Goal: Information Seeking & Learning: Check status

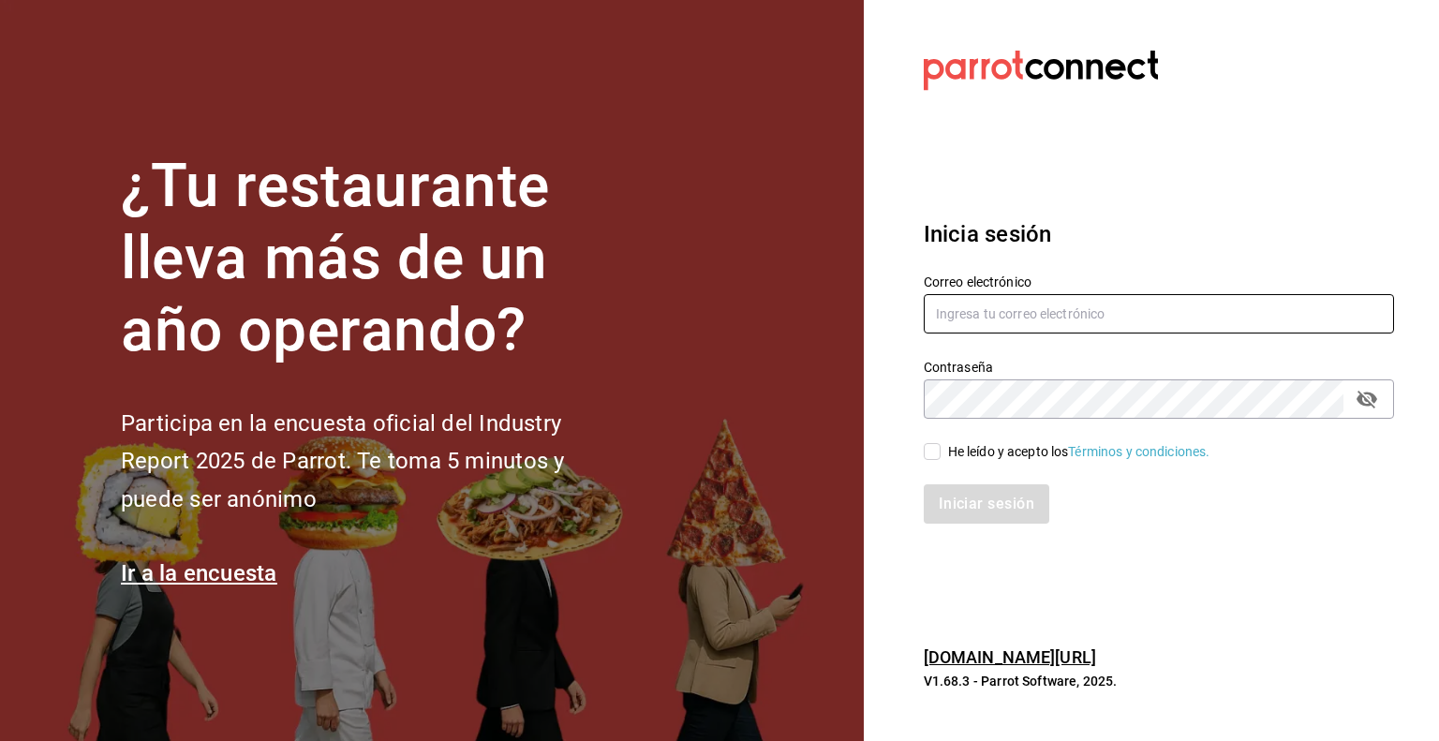
click at [993, 321] on input "text" at bounding box center [1159, 313] width 470 height 39
type input "multiuser@pickup.com"
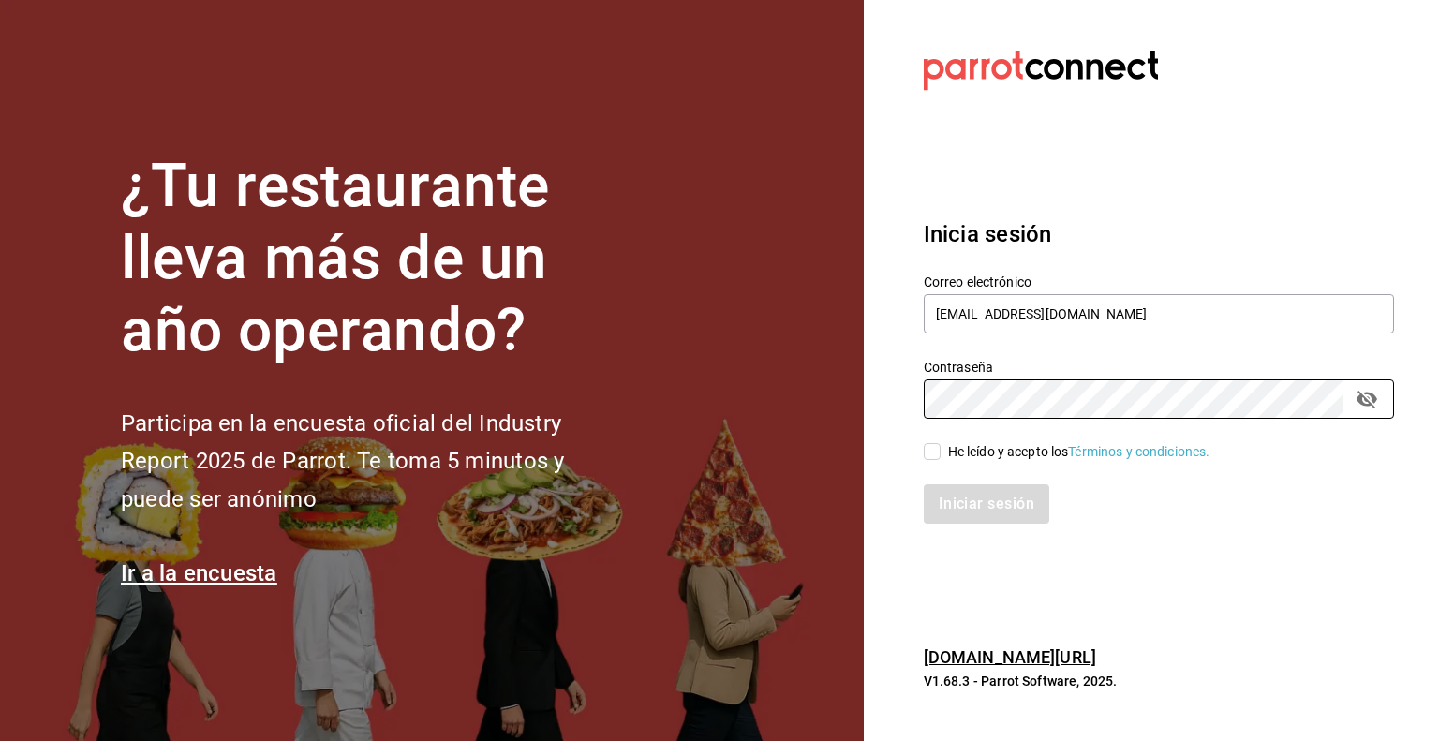
click at [933, 456] on input "He leído y acepto los Términos y condiciones." at bounding box center [932, 451] width 17 height 17
checkbox input "true"
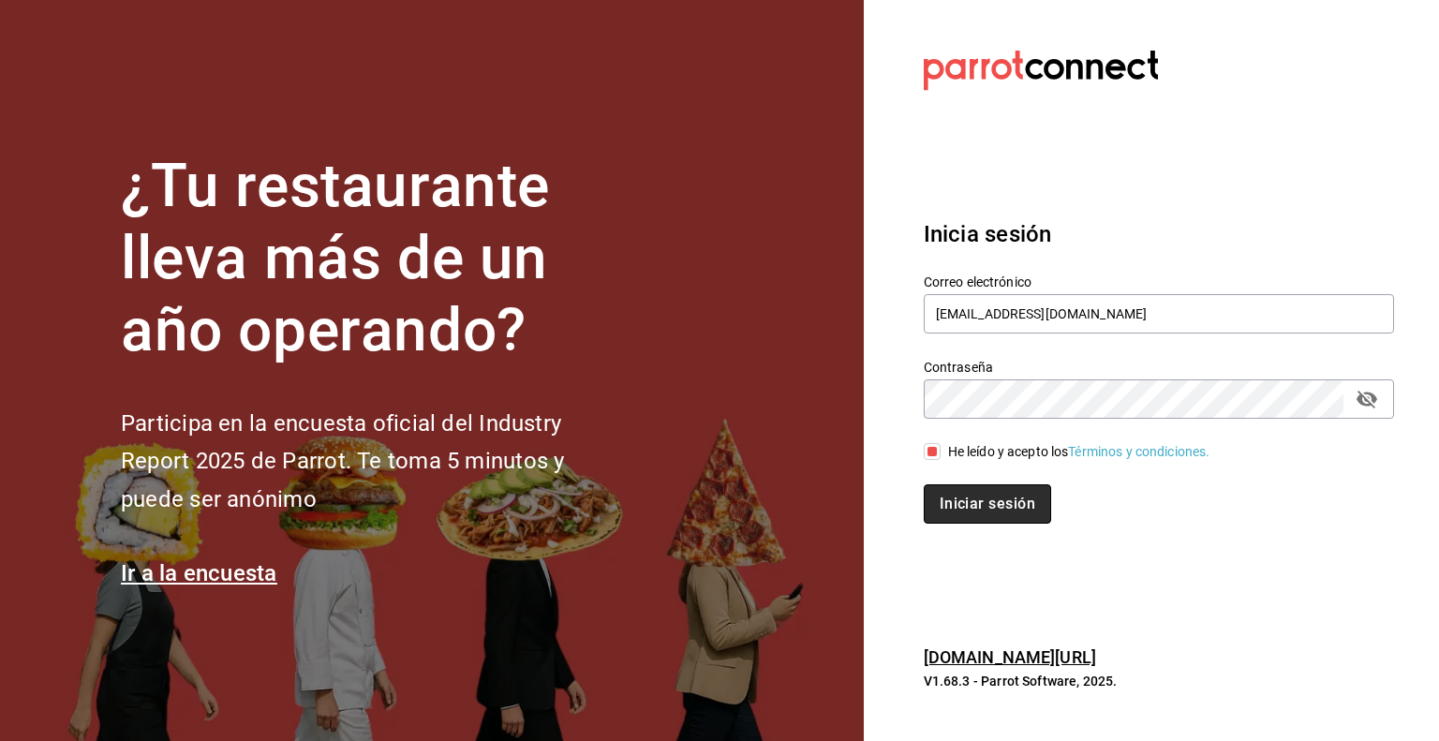
click at [971, 486] on button "Iniciar sesión" at bounding box center [987, 503] width 127 height 39
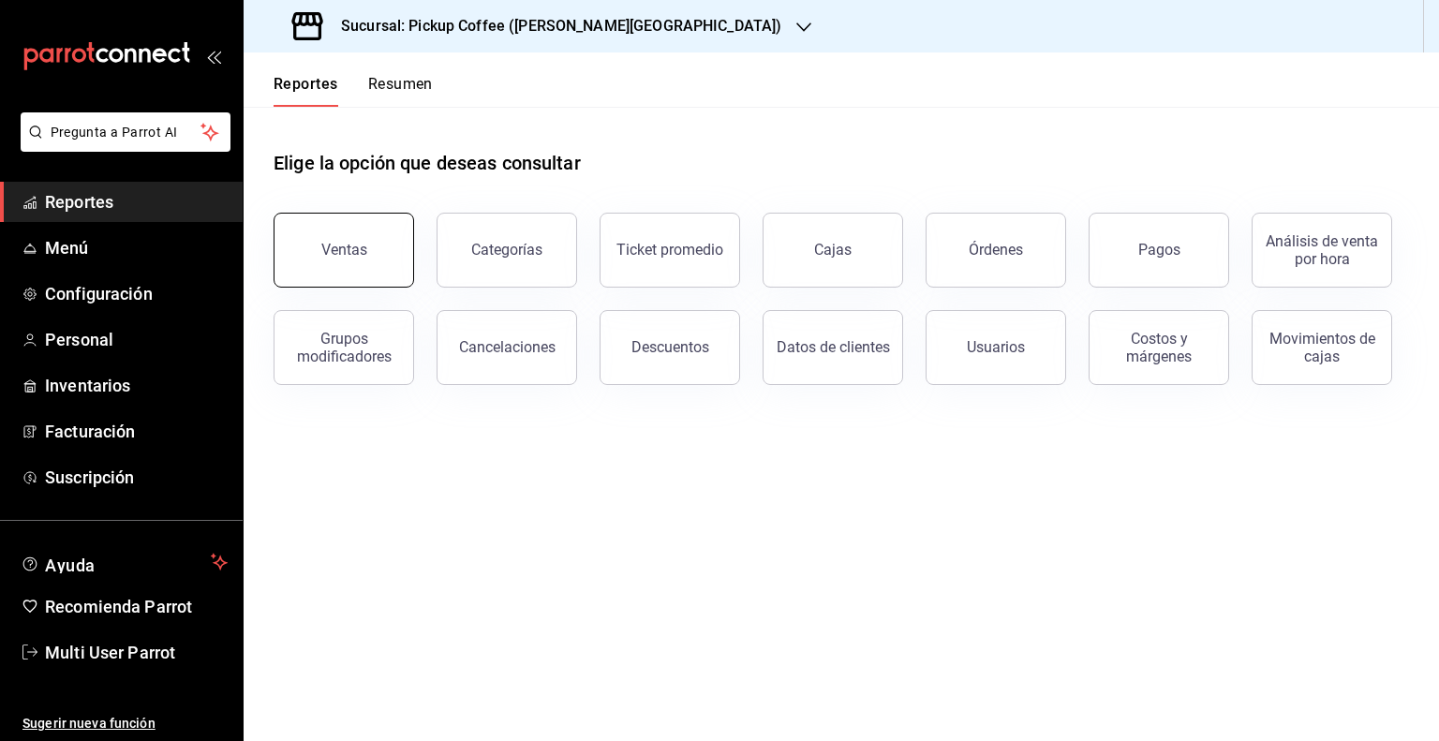
click at [326, 258] on div "Ventas" at bounding box center [344, 250] width 46 height 18
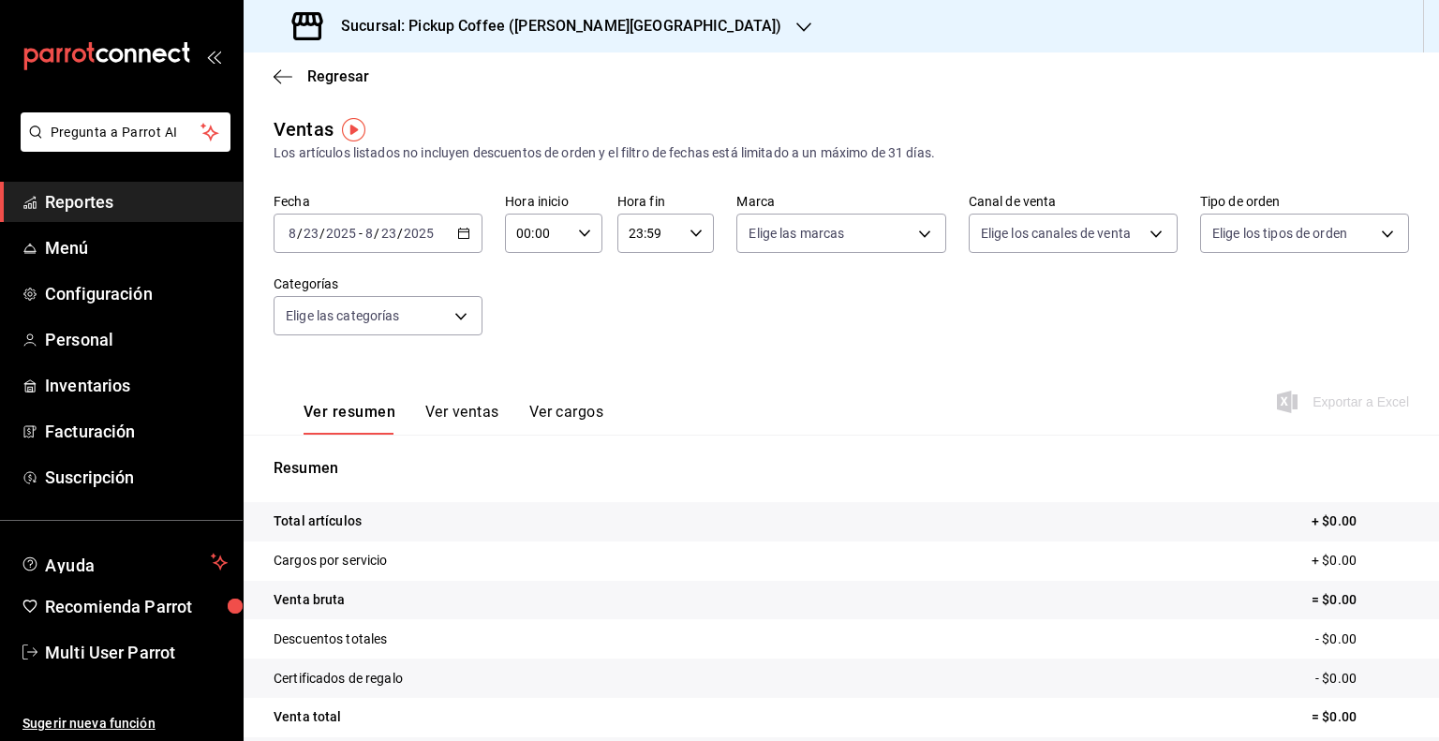
click at [414, 239] on input "2025" at bounding box center [419, 233] width 32 height 15
click at [457, 235] on icon "button" at bounding box center [463, 233] width 13 height 13
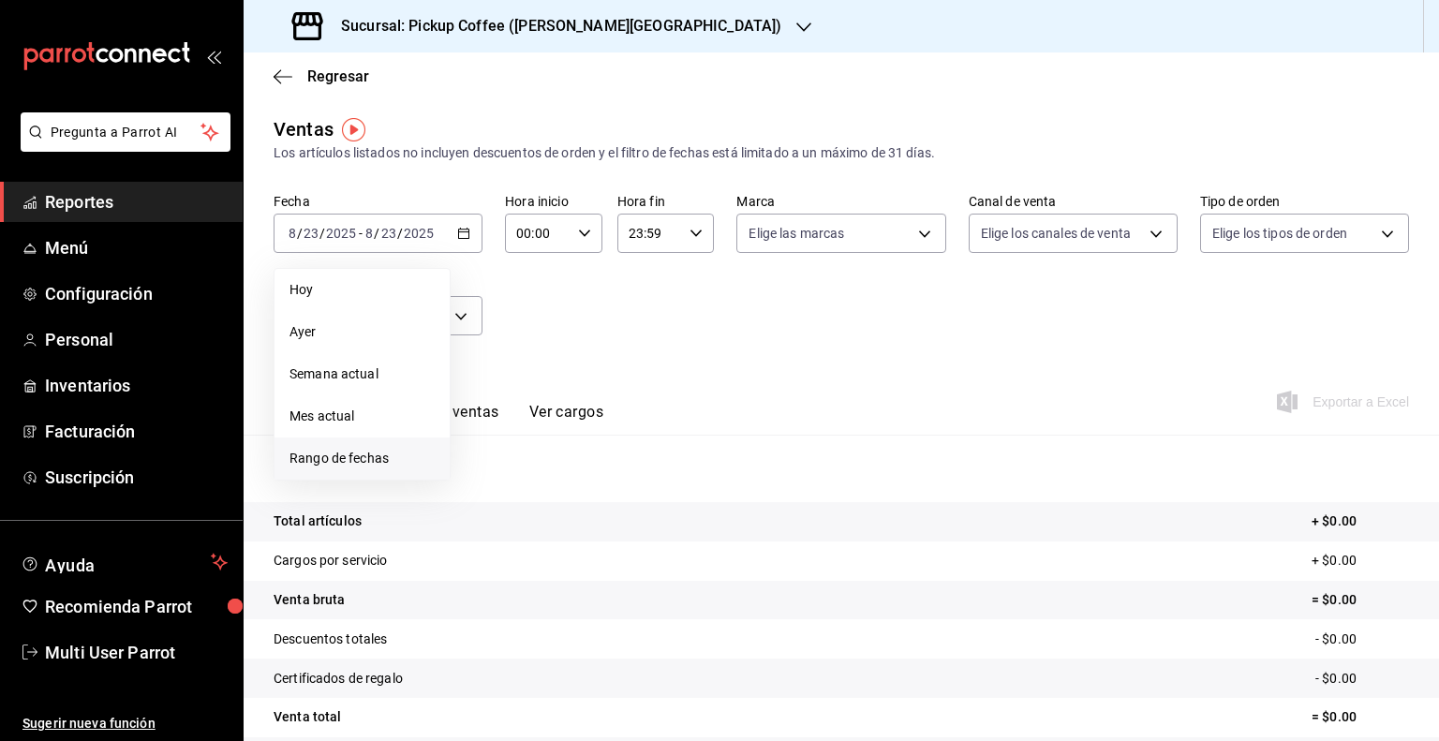
click at [334, 463] on span "Rango de fechas" at bounding box center [361, 459] width 145 height 20
click at [656, 304] on icon "button" at bounding box center [656, 301] width 7 height 11
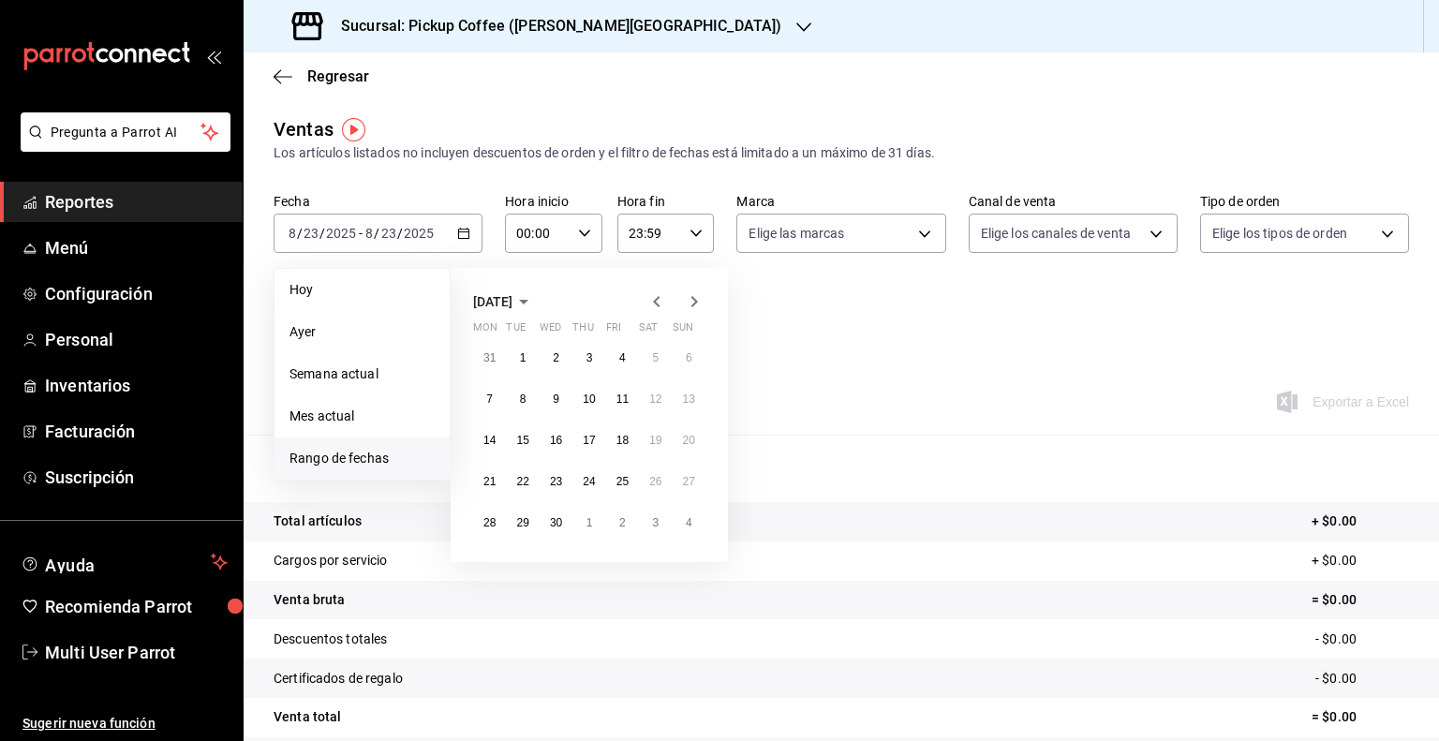
click at [656, 304] on icon "button" at bounding box center [656, 301] width 7 height 11
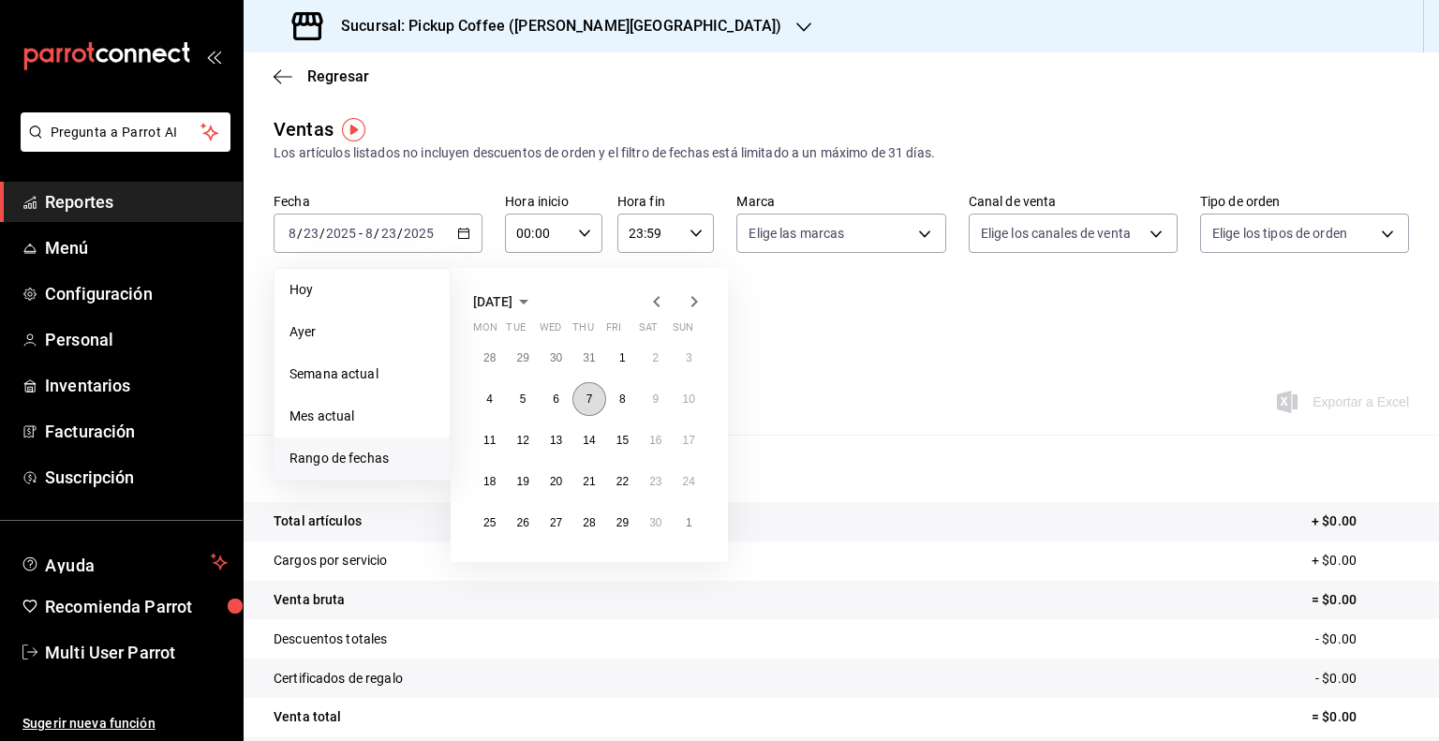
click at [584, 399] on button "7" at bounding box center [588, 399] width 33 height 34
click at [593, 392] on button "7" at bounding box center [588, 399] width 33 height 34
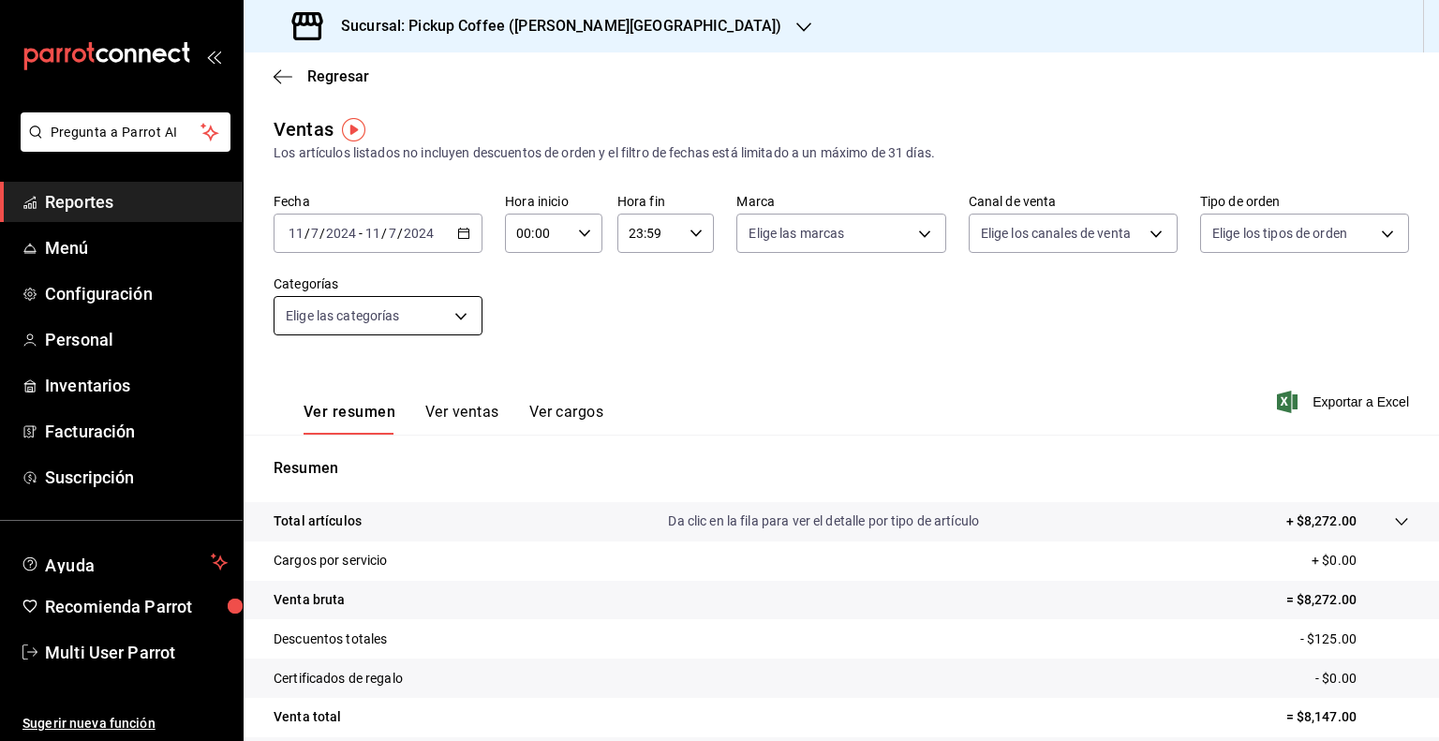
click at [457, 308] on body "Pregunta a Parrot AI Reportes Menú Configuración Personal Inventarios Facturaci…" at bounding box center [719, 370] width 1439 height 741
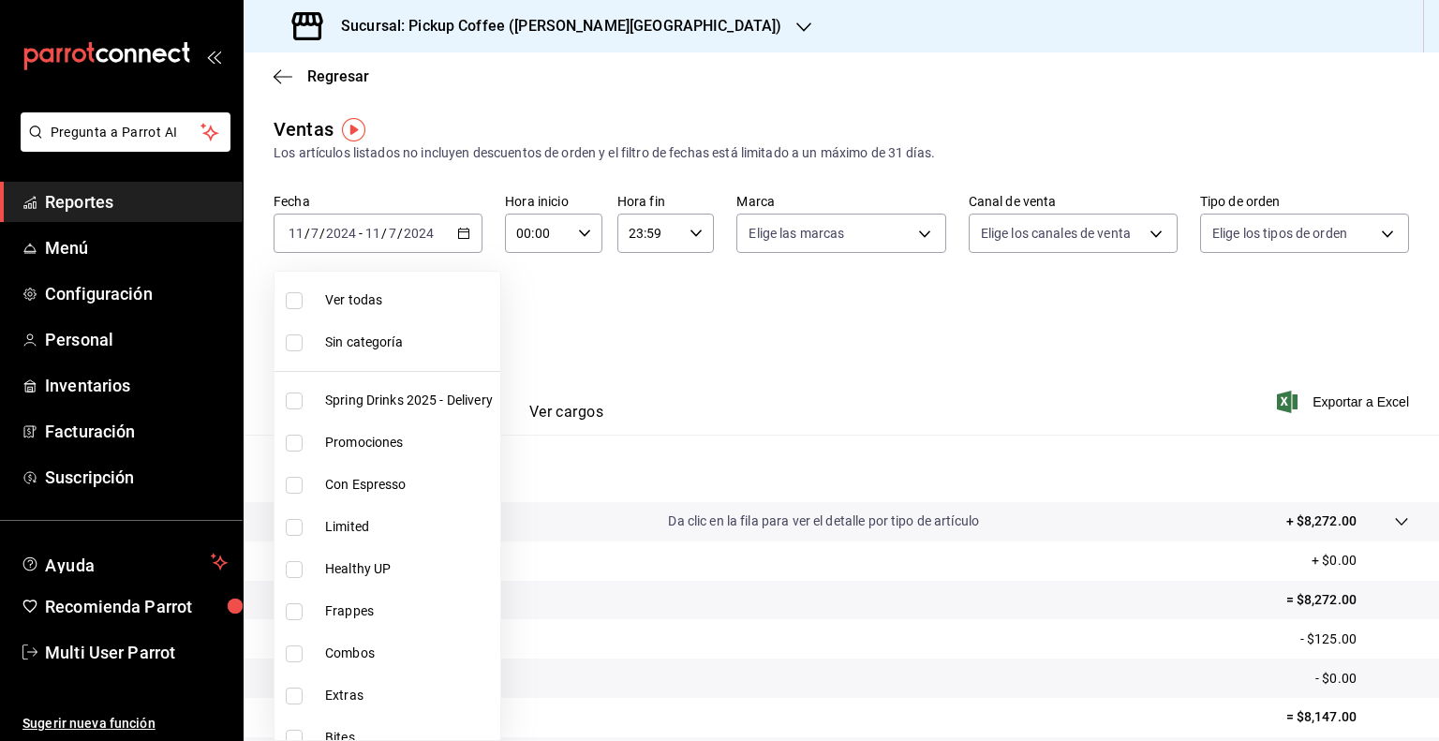
click at [862, 337] on div at bounding box center [719, 370] width 1439 height 741
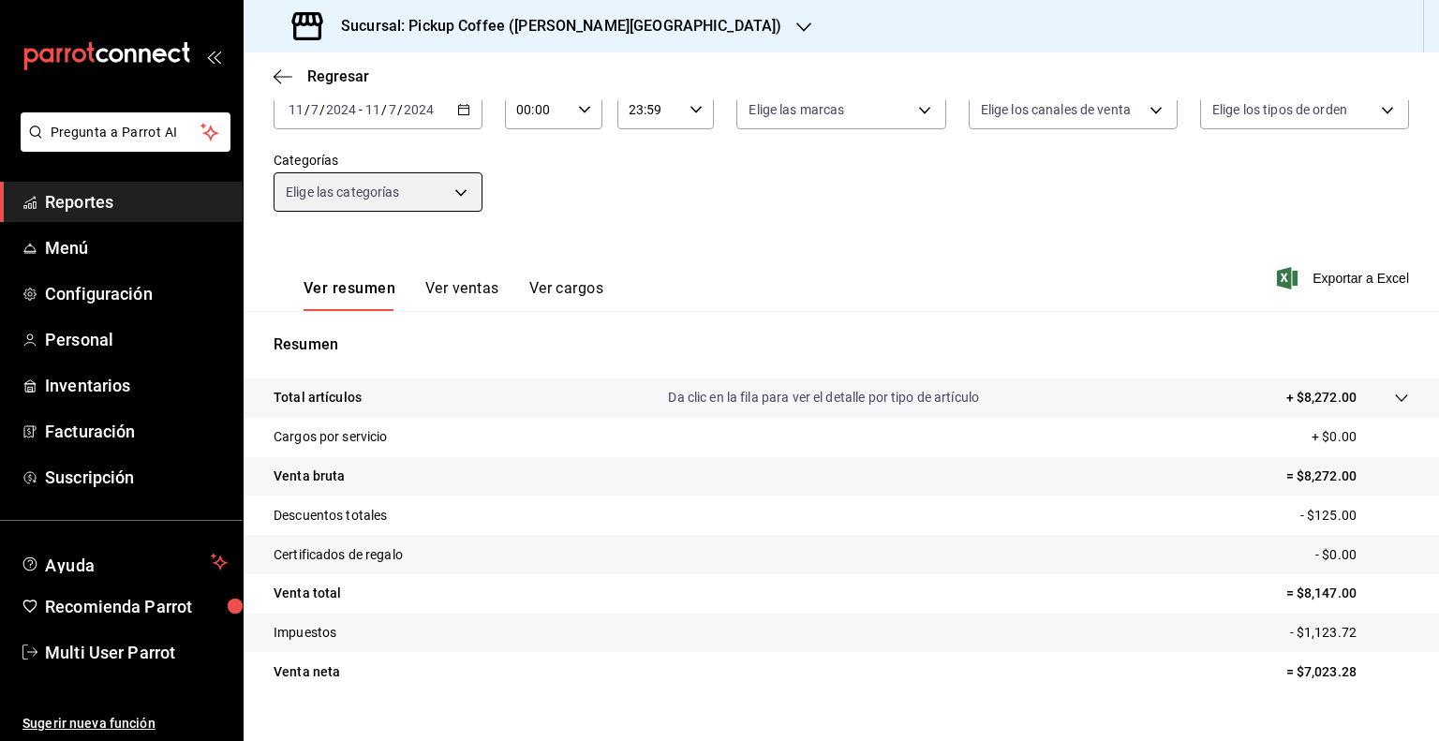
scroll to position [156, 0]
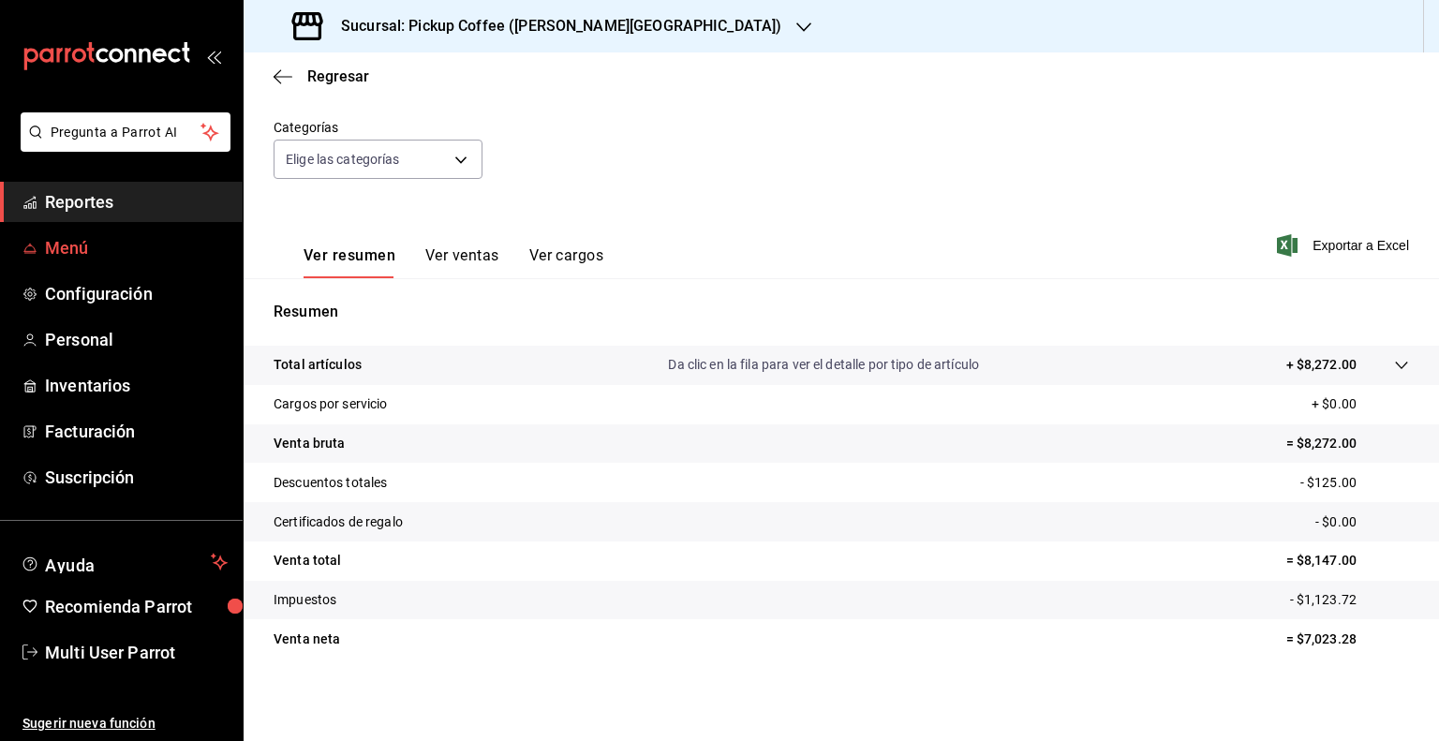
click at [62, 249] on span "Menú" at bounding box center [136, 247] width 183 height 25
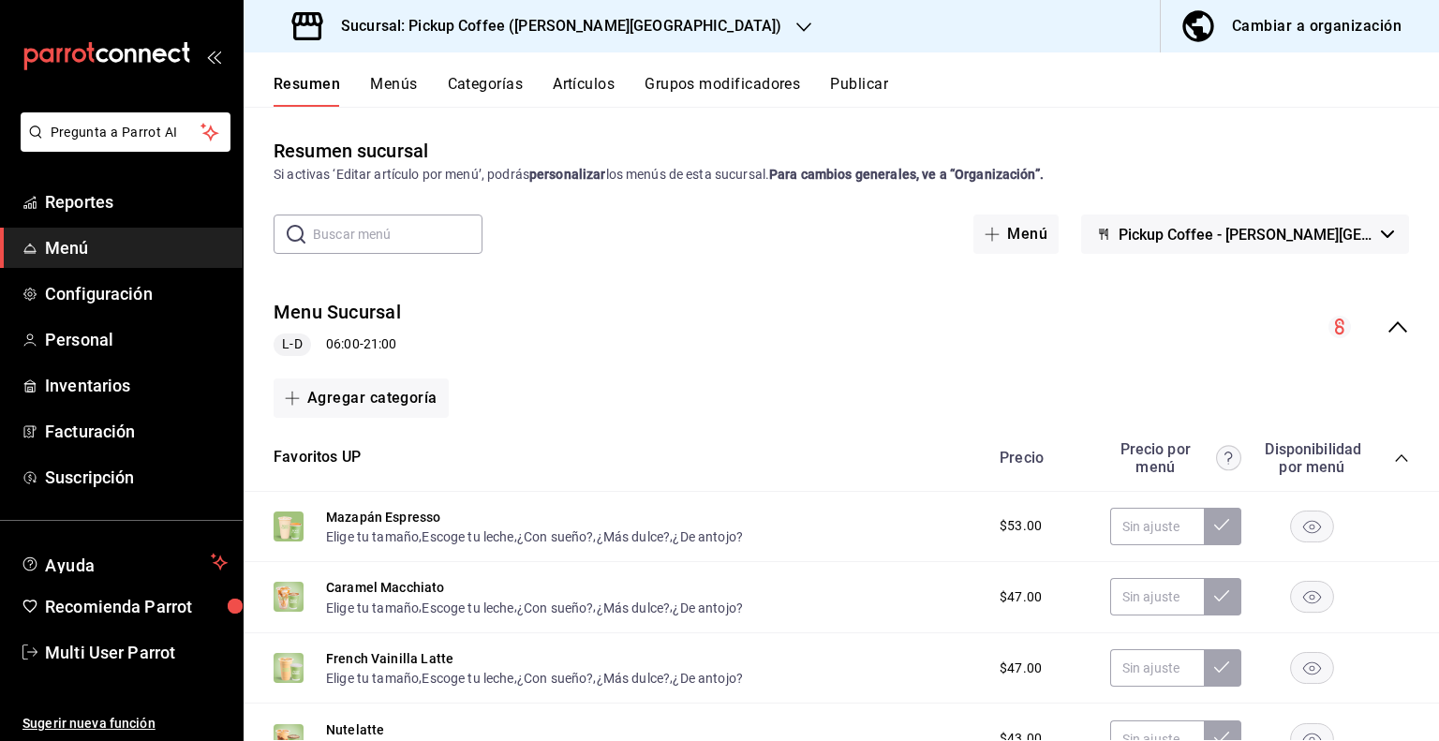
click at [1368, 240] on button "Pickup Coffee - [PERSON_NAME][GEOGRAPHIC_DATA]" at bounding box center [1245, 234] width 328 height 39
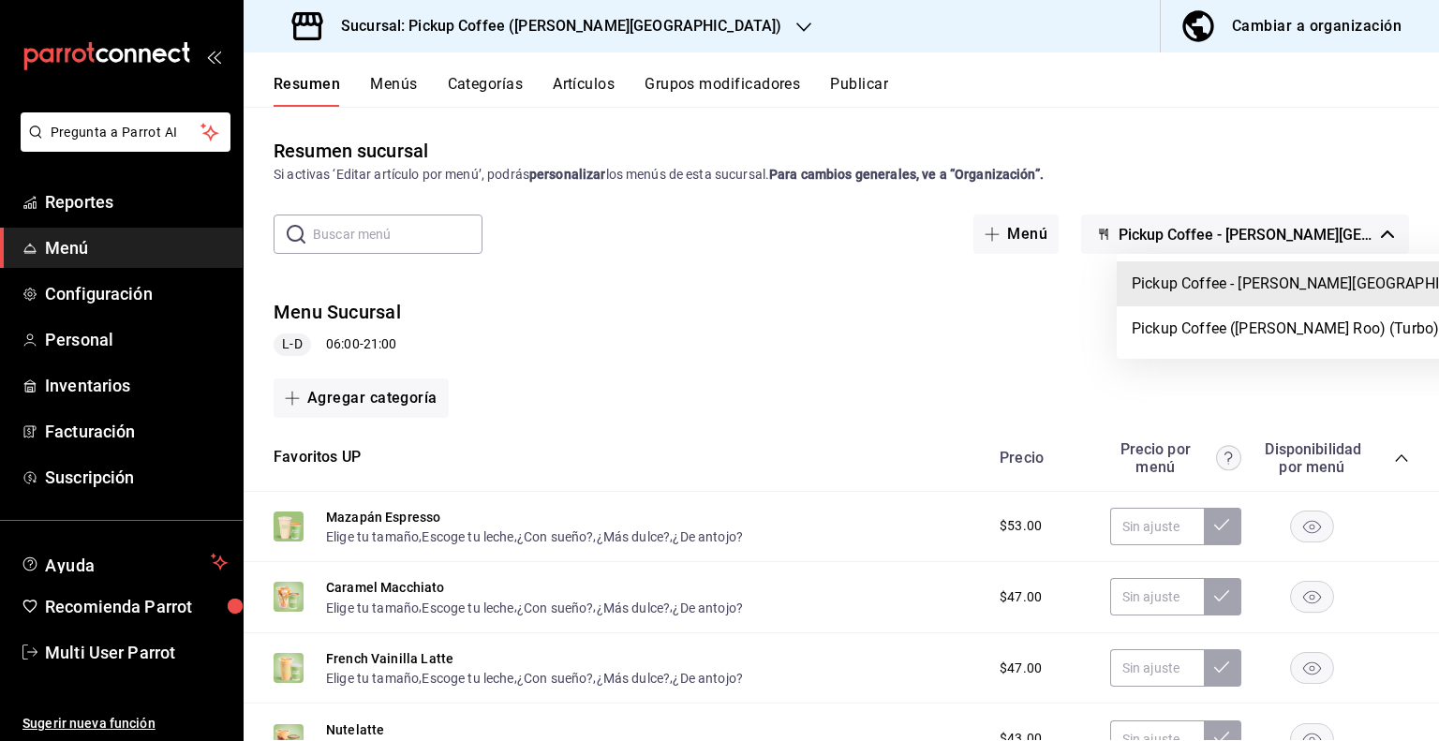
click at [609, 319] on div at bounding box center [719, 370] width 1439 height 741
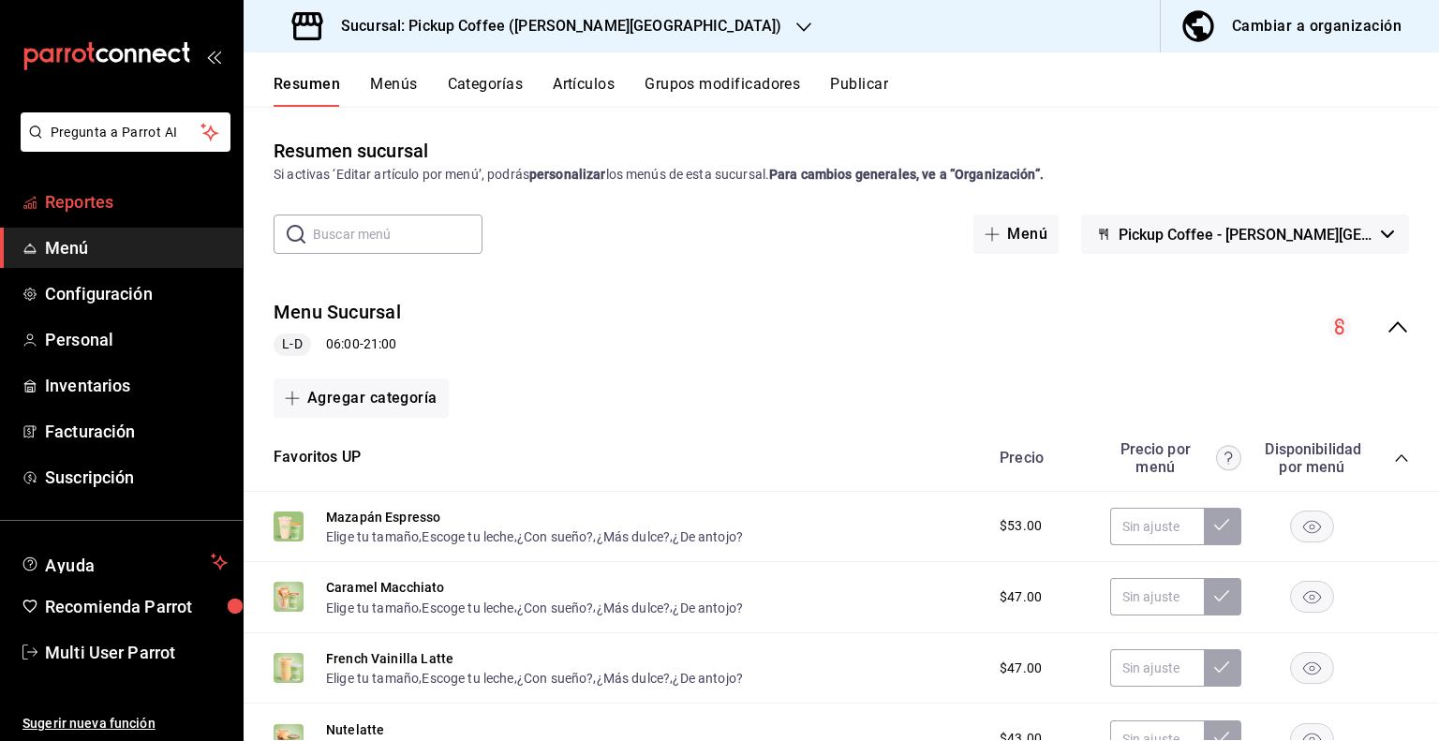
click at [67, 200] on span "Reportes" at bounding box center [136, 201] width 183 height 25
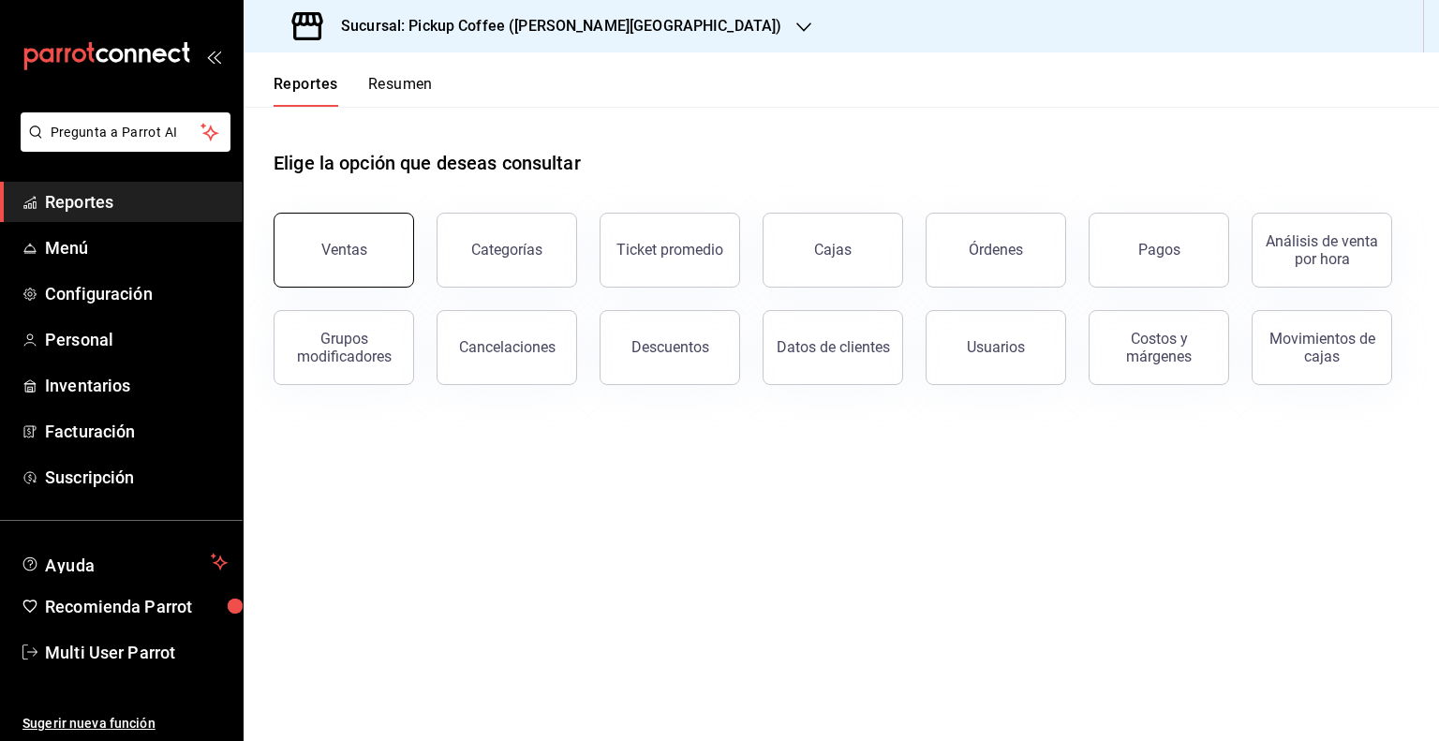
click at [349, 256] on div "Ventas" at bounding box center [344, 250] width 46 height 18
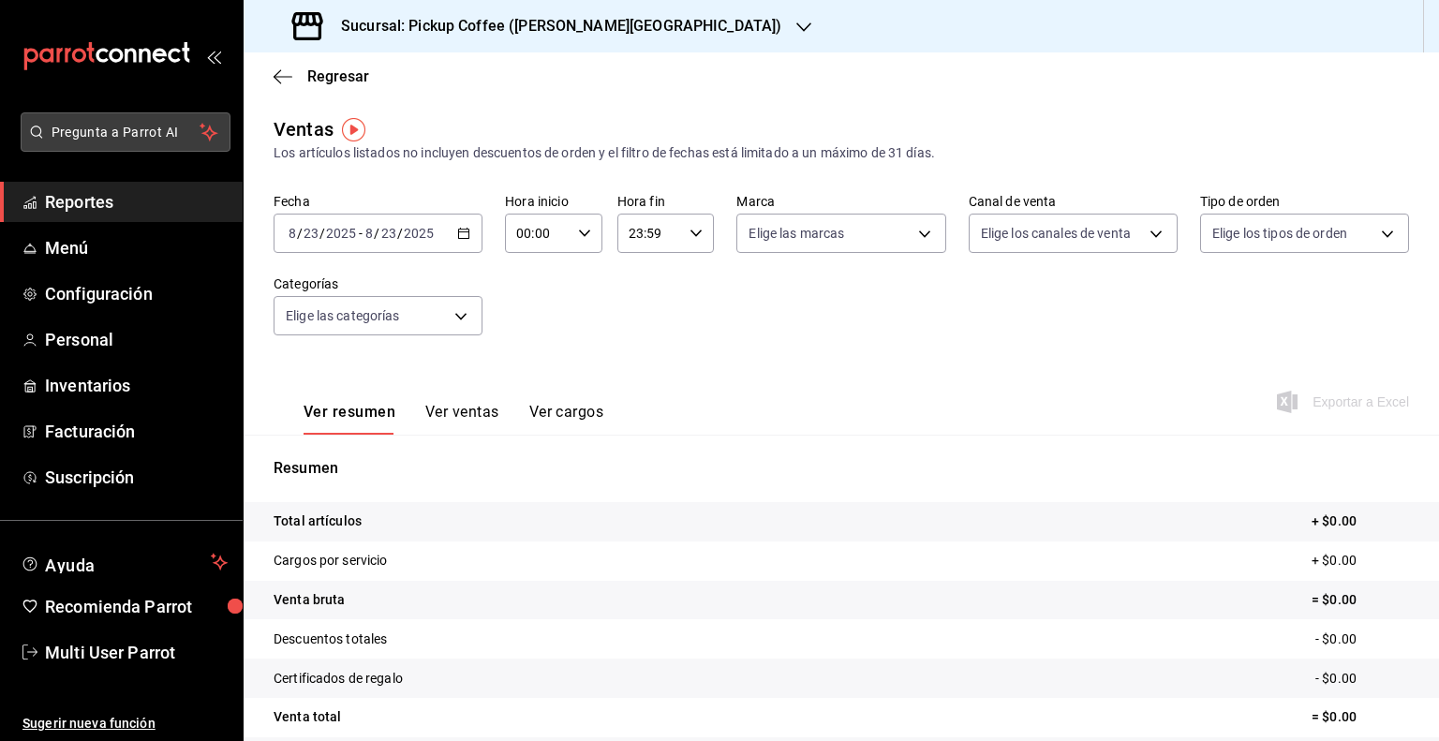
click at [150, 137] on span "Pregunta a Parrot AI" at bounding box center [126, 133] width 149 height 20
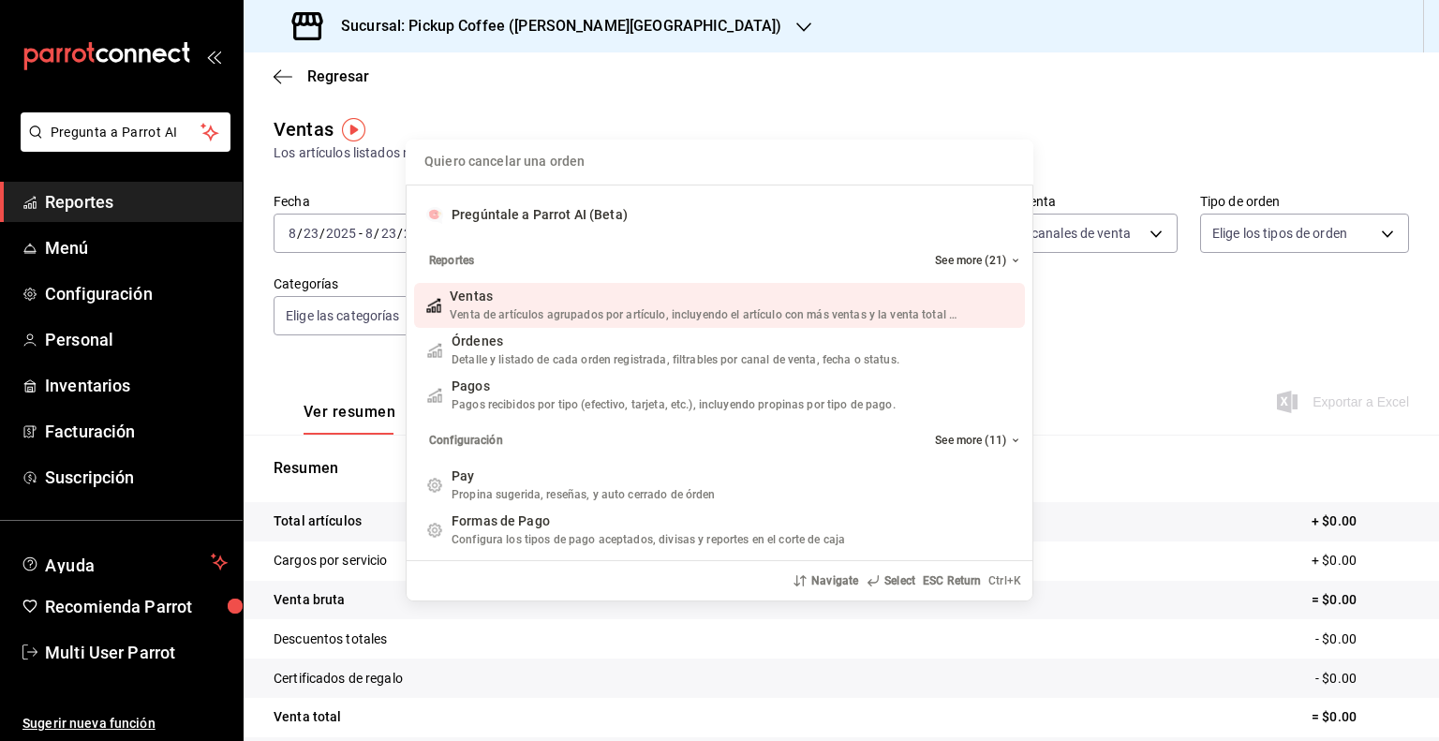
click at [66, 568] on div "Quiero cancelar una orden Pregúntale a Parrot AI (Beta) Reportes See more (21) …" at bounding box center [719, 370] width 1439 height 741
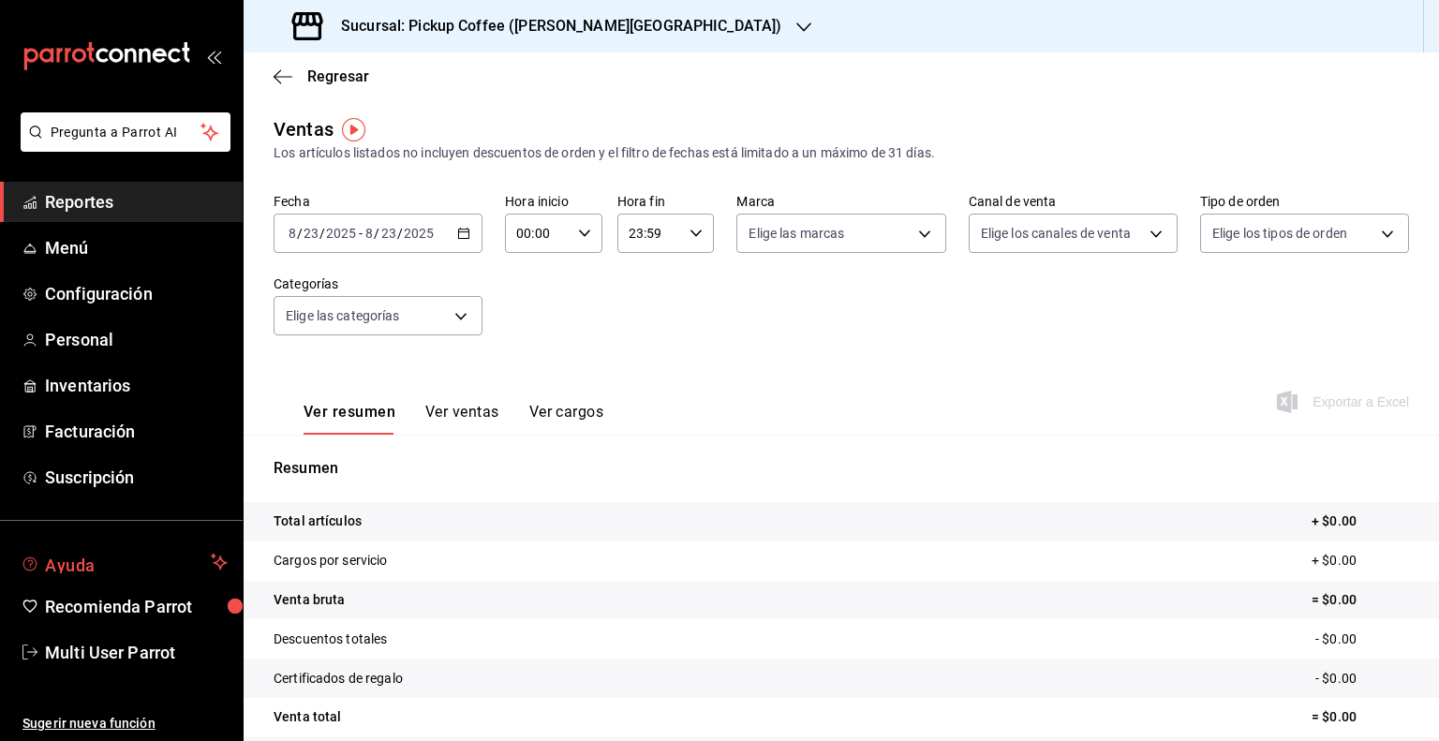
click at [86, 569] on span "Ayuda" at bounding box center [124, 562] width 158 height 22
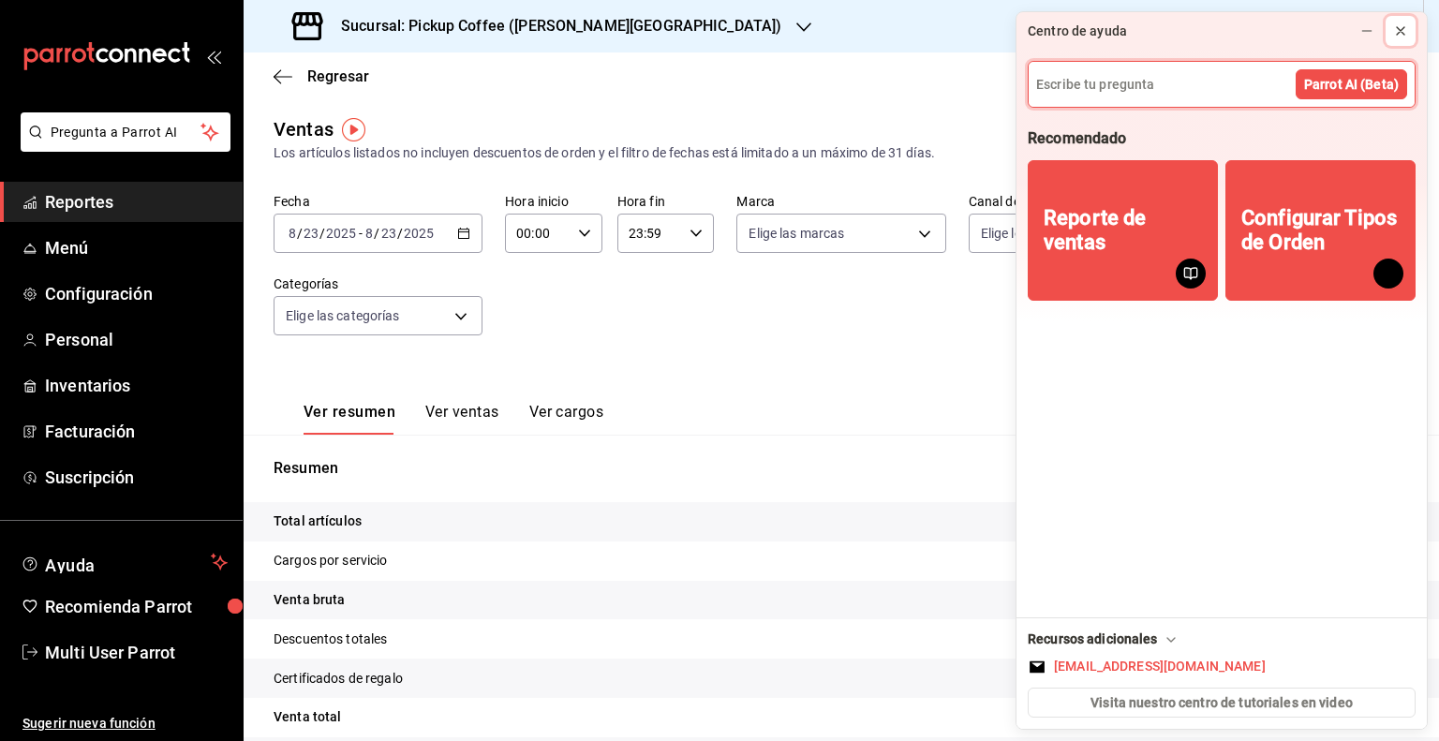
click at [1402, 31] on icon at bounding box center [1400, 30] width 15 height 15
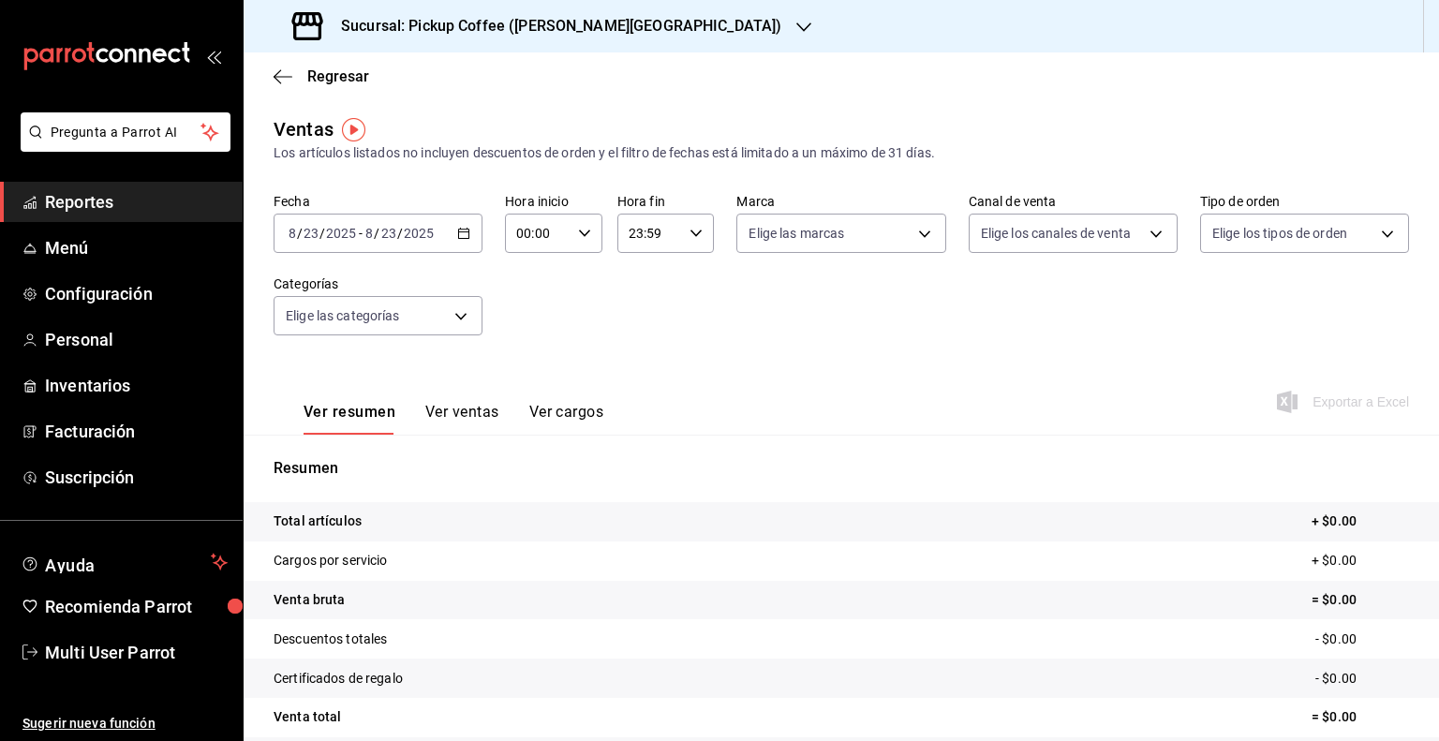
click at [796, 31] on icon "button" at bounding box center [803, 27] width 15 height 15
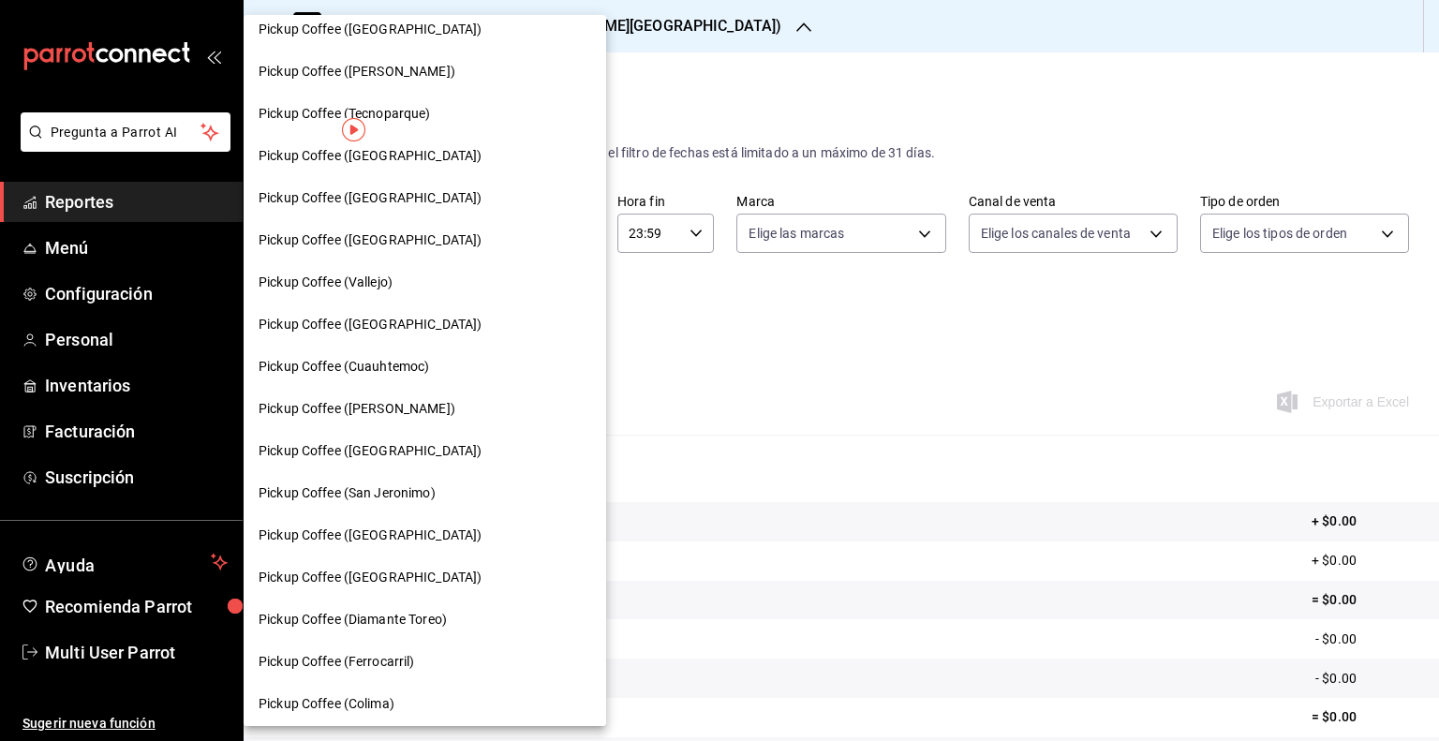
scroll to position [468, 0]
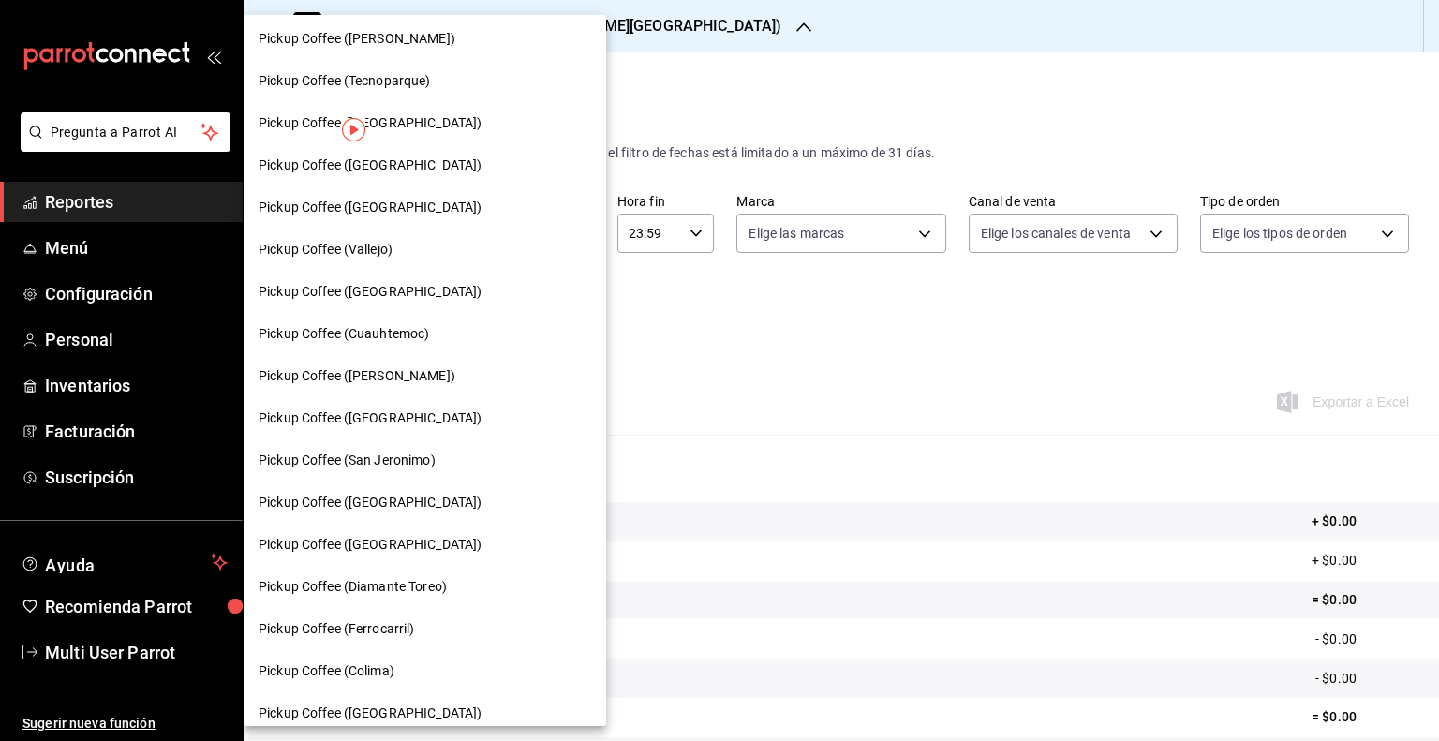
click at [420, 252] on div "Pickup Coffee (Vallejo)" at bounding box center [425, 250] width 333 height 20
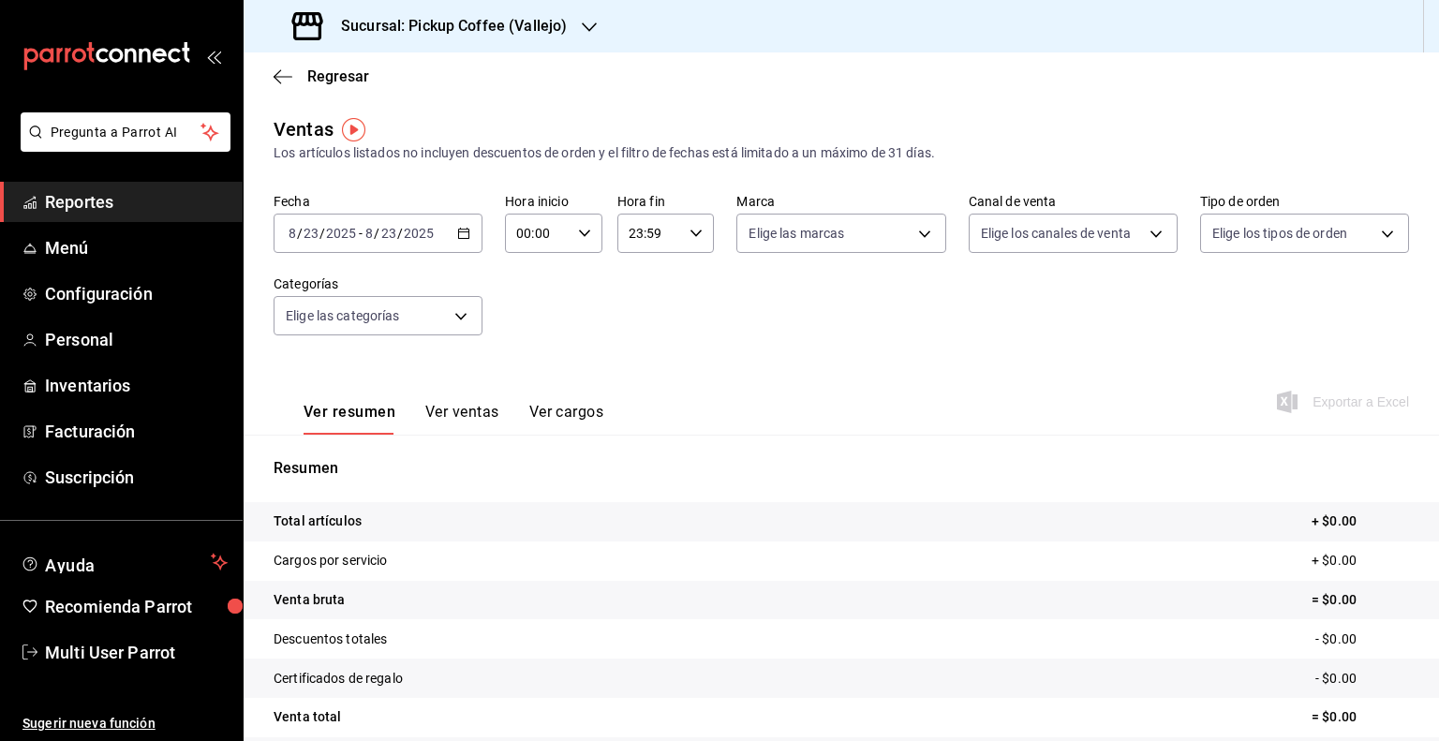
click at [460, 241] on div "[DATE] [DATE] - [DATE] [DATE]" at bounding box center [378, 233] width 209 height 39
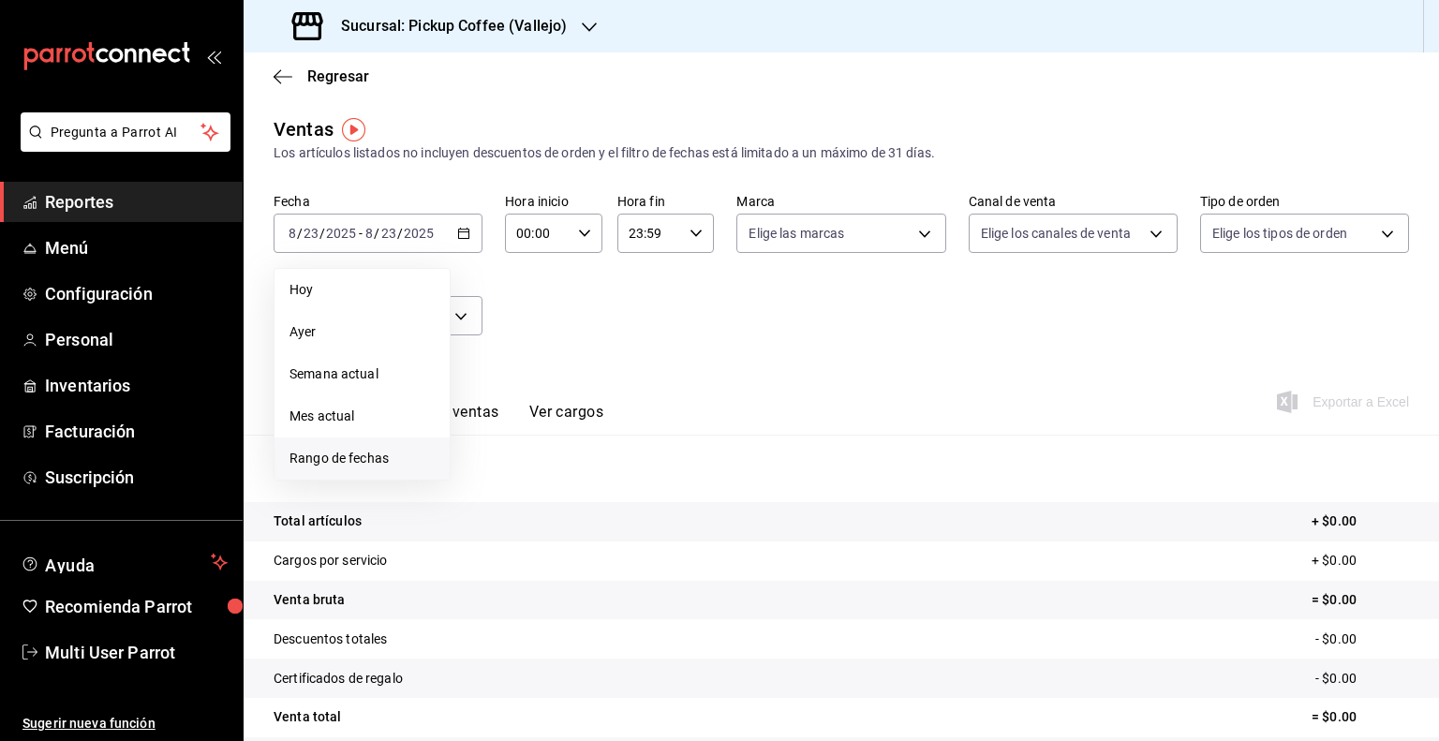
click at [344, 460] on span "Rango de fechas" at bounding box center [361, 459] width 145 height 20
click at [659, 309] on icon "button" at bounding box center [656, 301] width 22 height 22
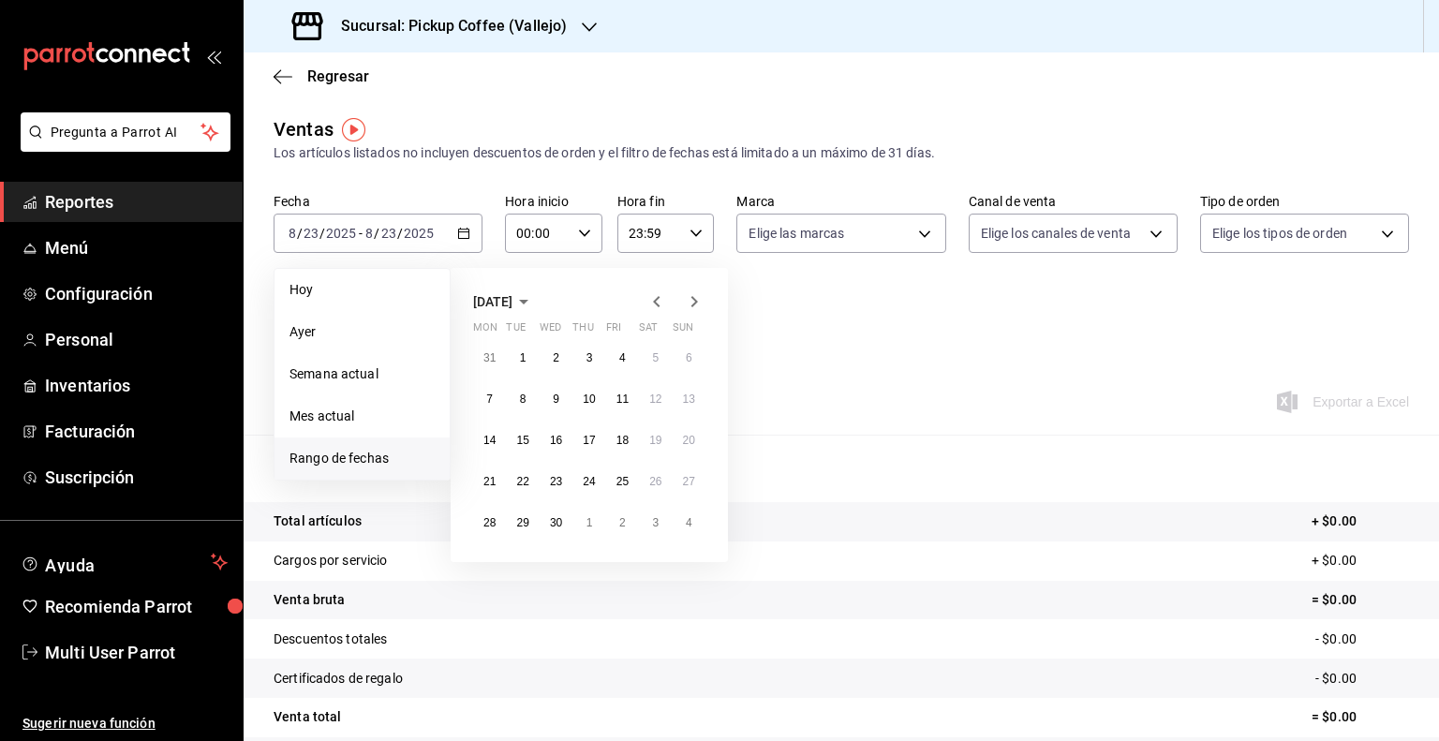
click at [659, 309] on icon "button" at bounding box center [656, 301] width 22 height 22
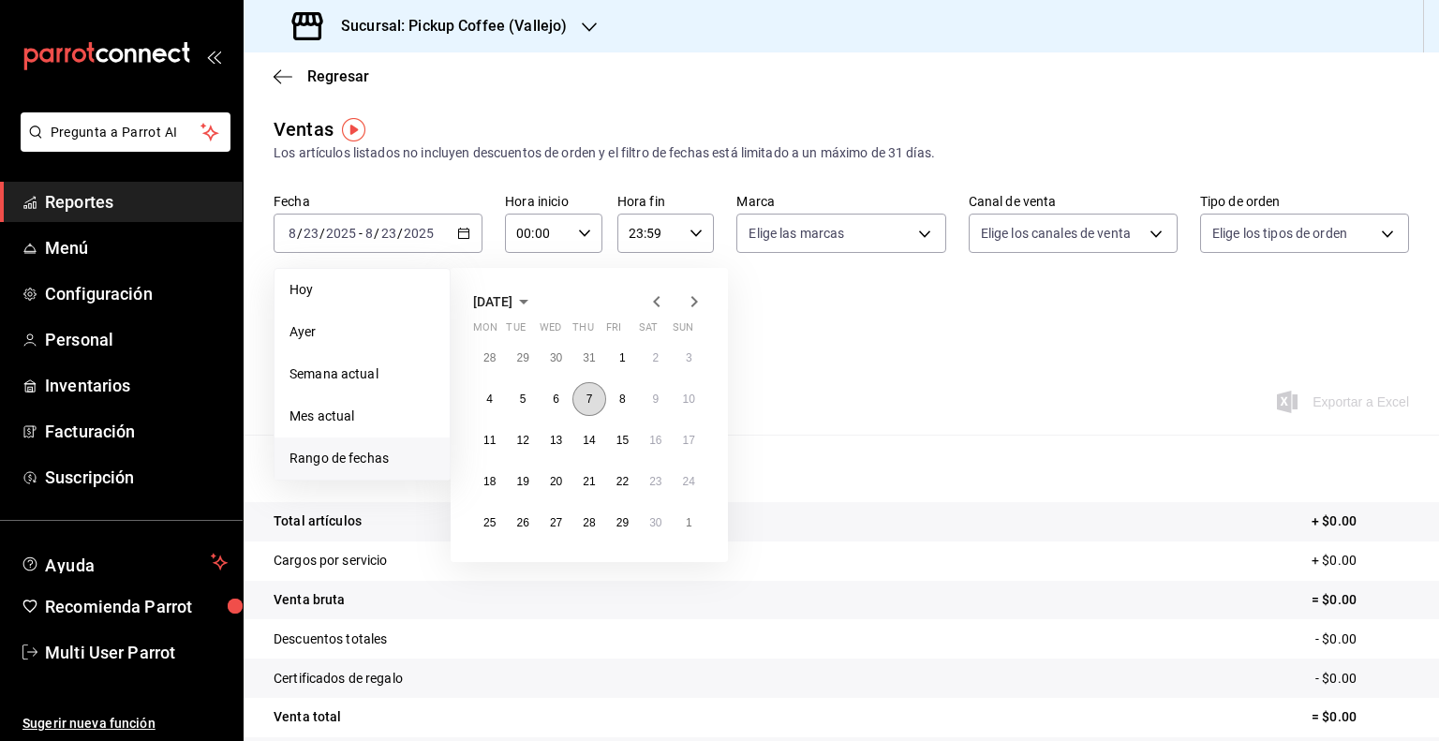
click at [588, 389] on button "7" at bounding box center [588, 399] width 33 height 34
click at [581, 404] on button "7" at bounding box center [588, 399] width 33 height 34
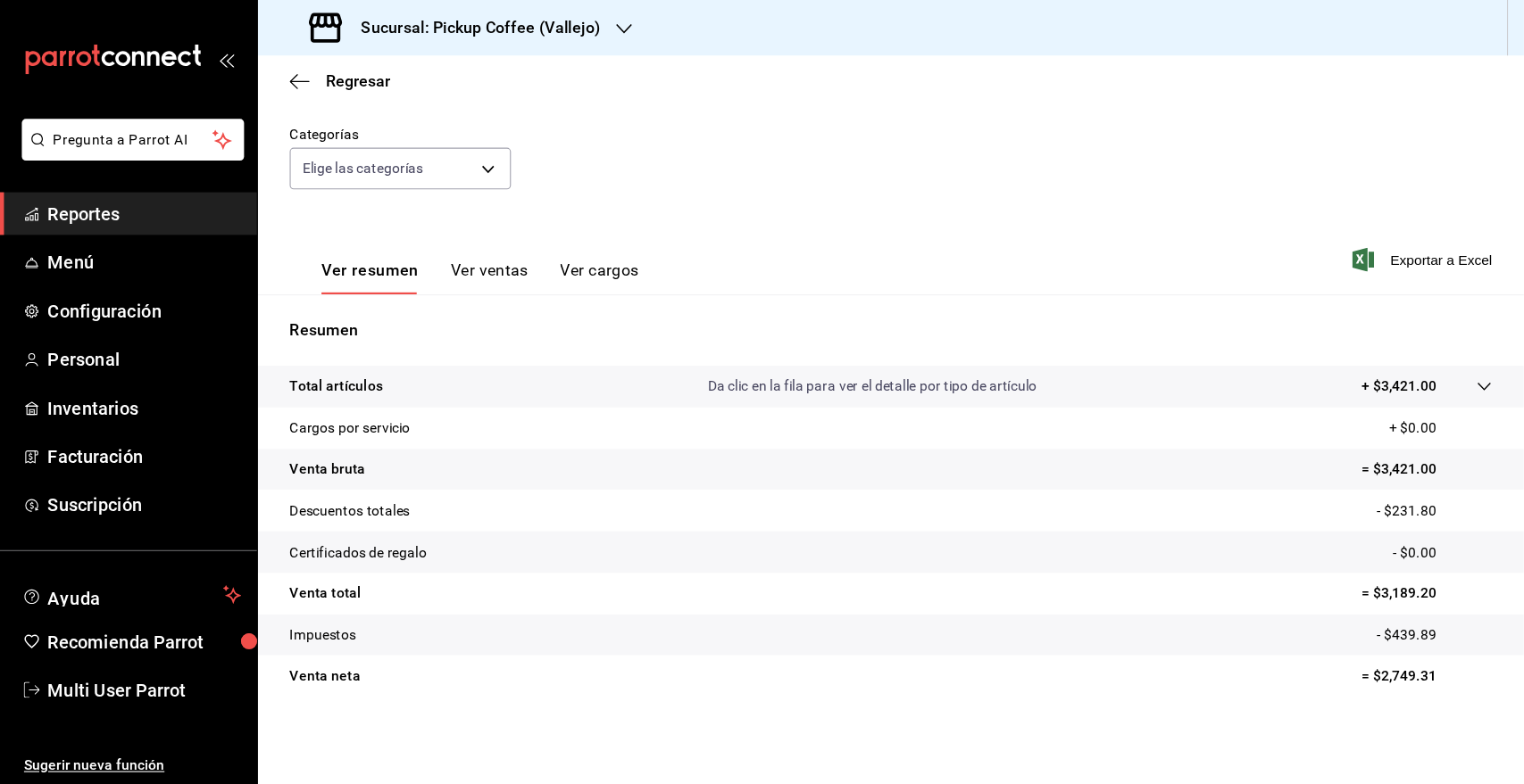
scroll to position [60, 0]
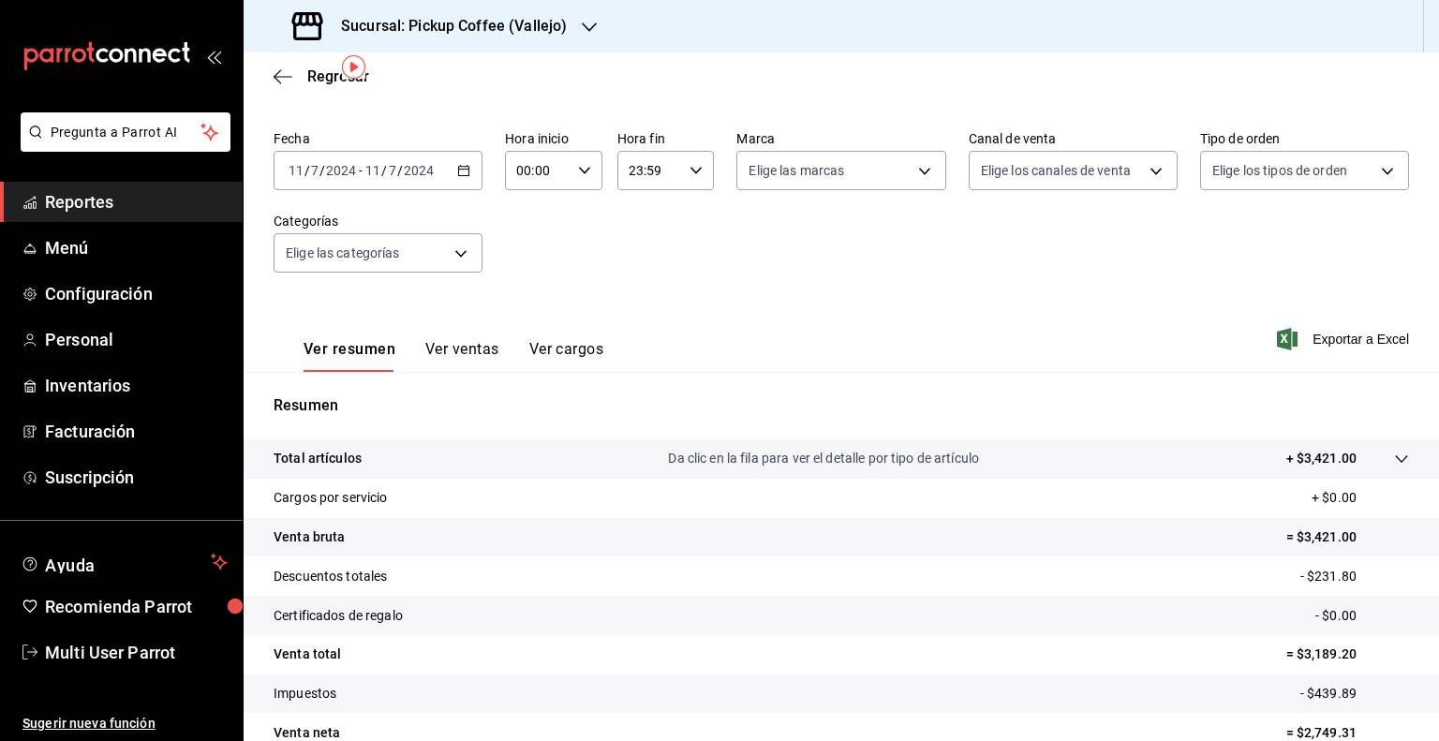
click at [828, 301] on div "Ver resumen Ver ventas Ver cargos Exportar a Excel" at bounding box center [841, 333] width 1195 height 77
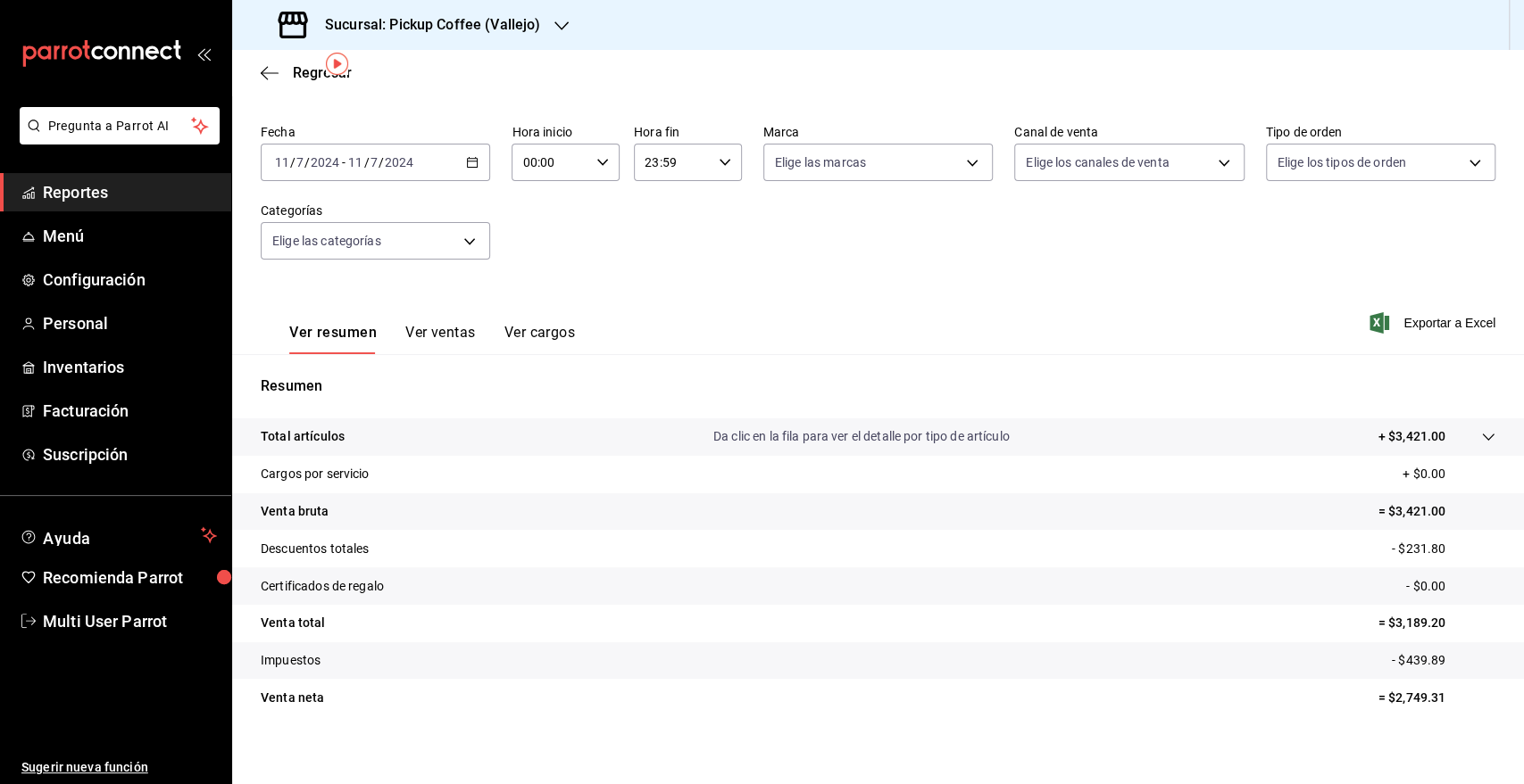
click at [467, 163] on \(Stroke\) "button" at bounding box center [472, 163] width 10 height 10
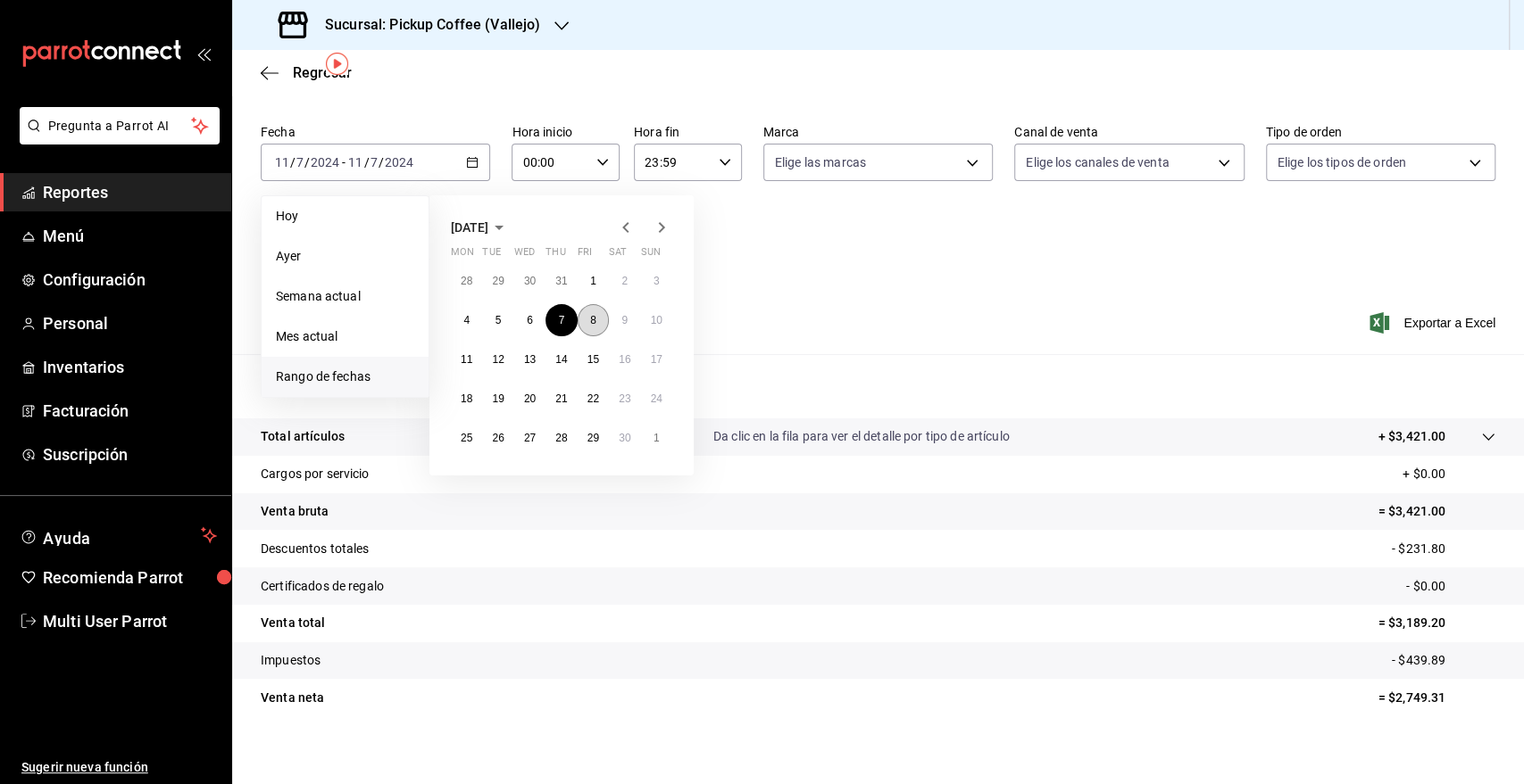
click at [597, 309] on button "8" at bounding box center [593, 320] width 31 height 32
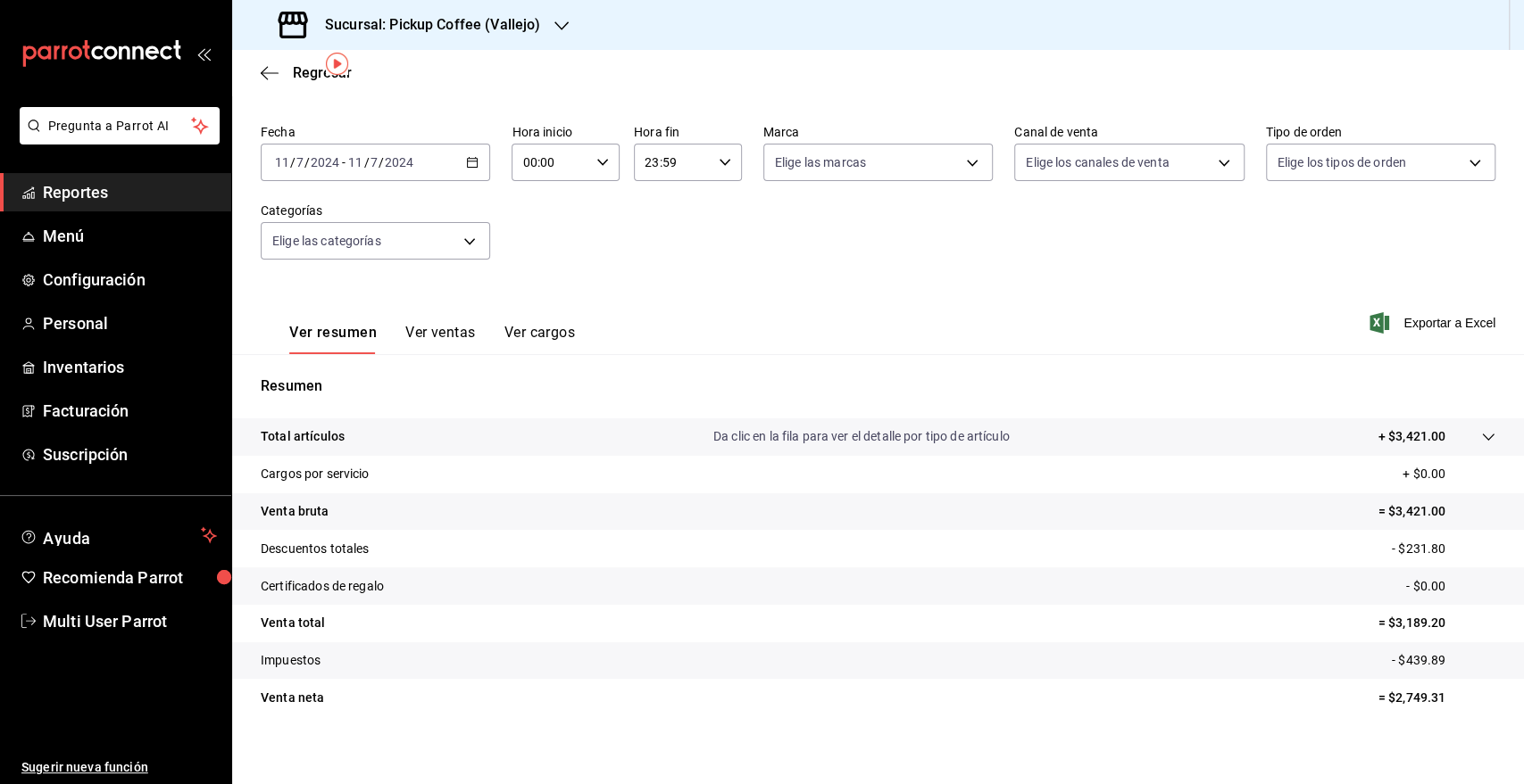
click at [817, 310] on div "Ver resumen Ver ventas Ver cargos Exportar a Excel" at bounding box center [879, 317] width 1292 height 73
click at [453, 170] on div "[DATE] [DATE] - [DATE] [DATE]" at bounding box center [376, 162] width 230 height 37
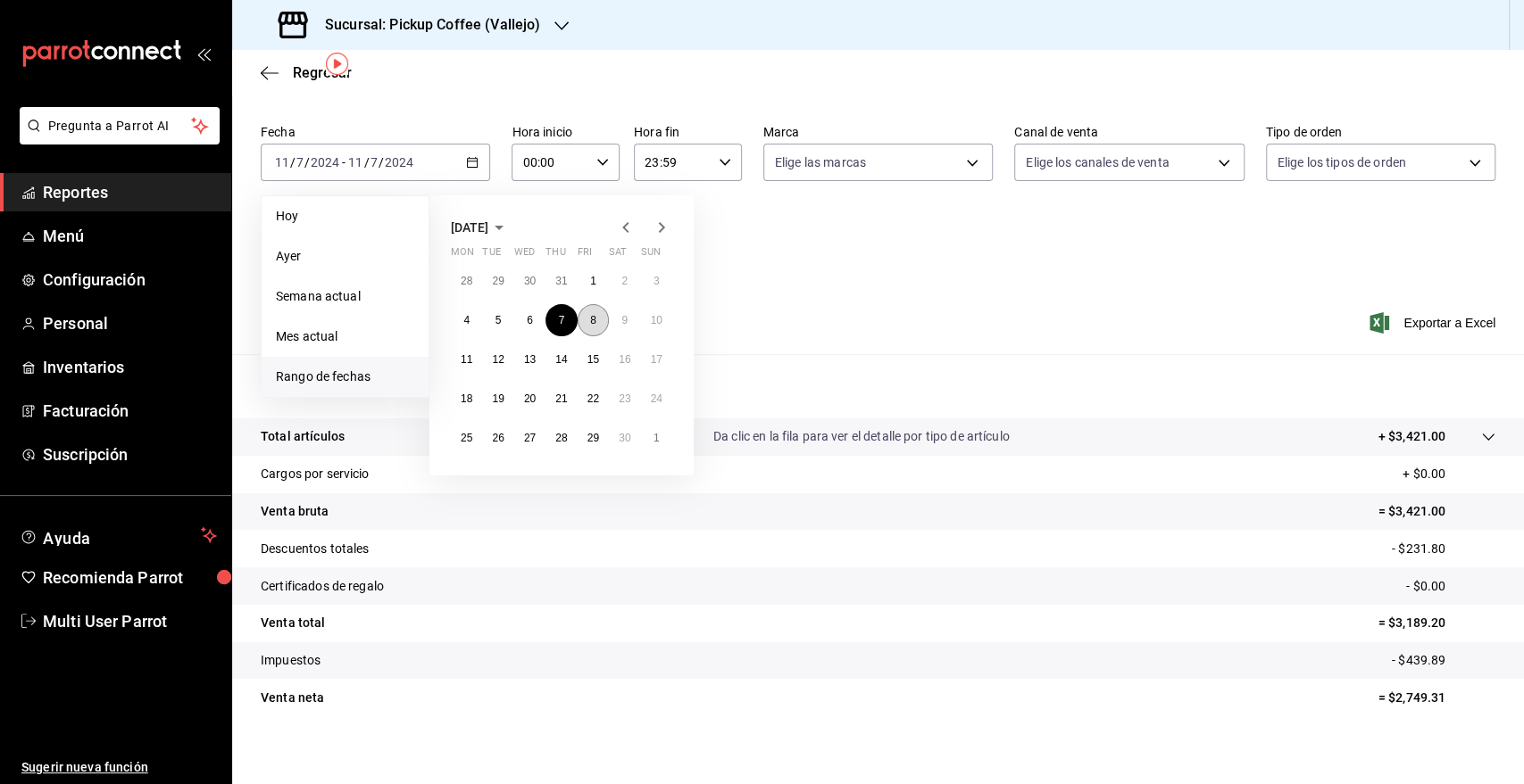
click at [587, 321] on button "8" at bounding box center [593, 320] width 31 height 32
click button "8" at bounding box center [593, 320] width 31 height 32
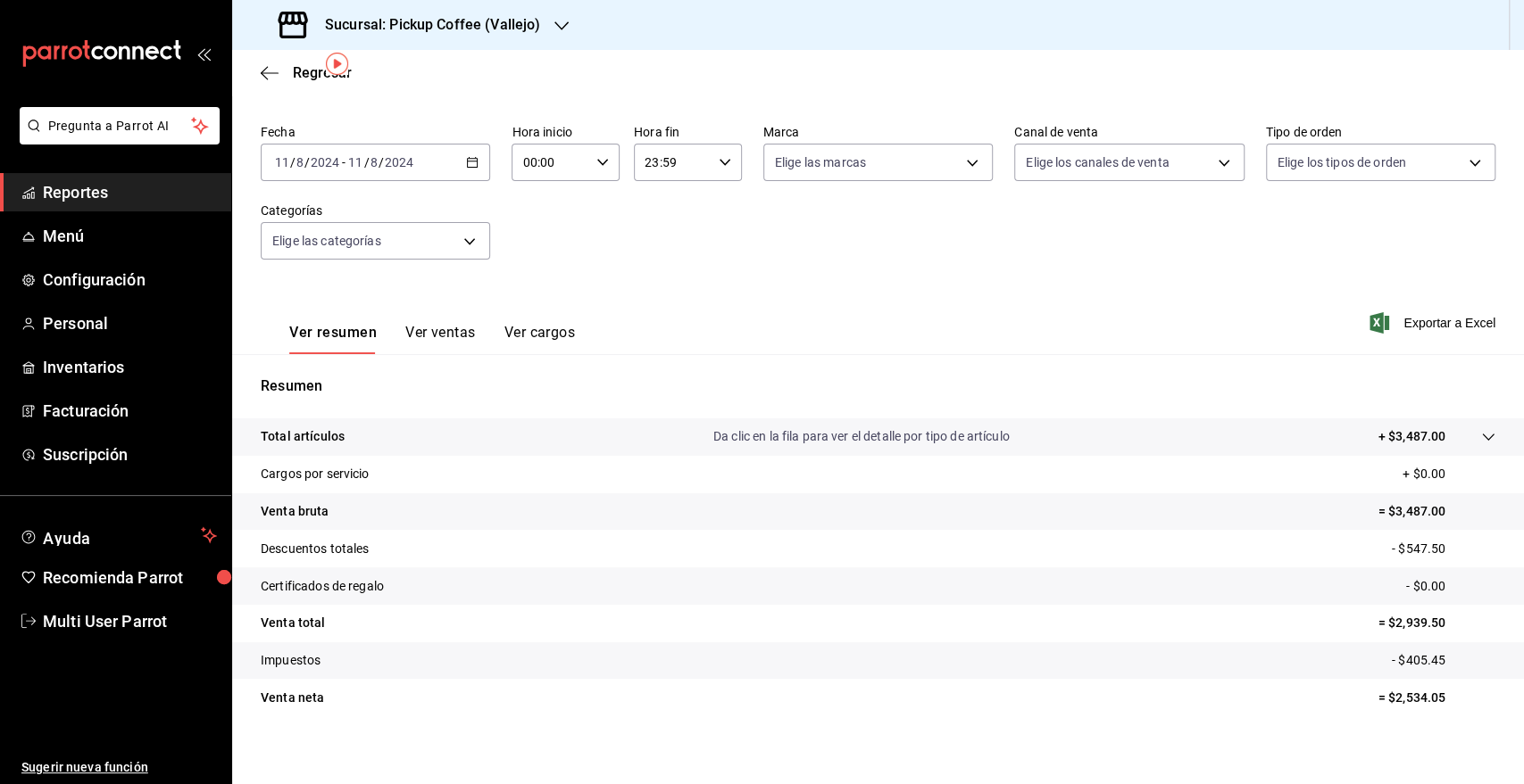
click at [559, 30] on icon "button" at bounding box center [561, 25] width 14 height 9
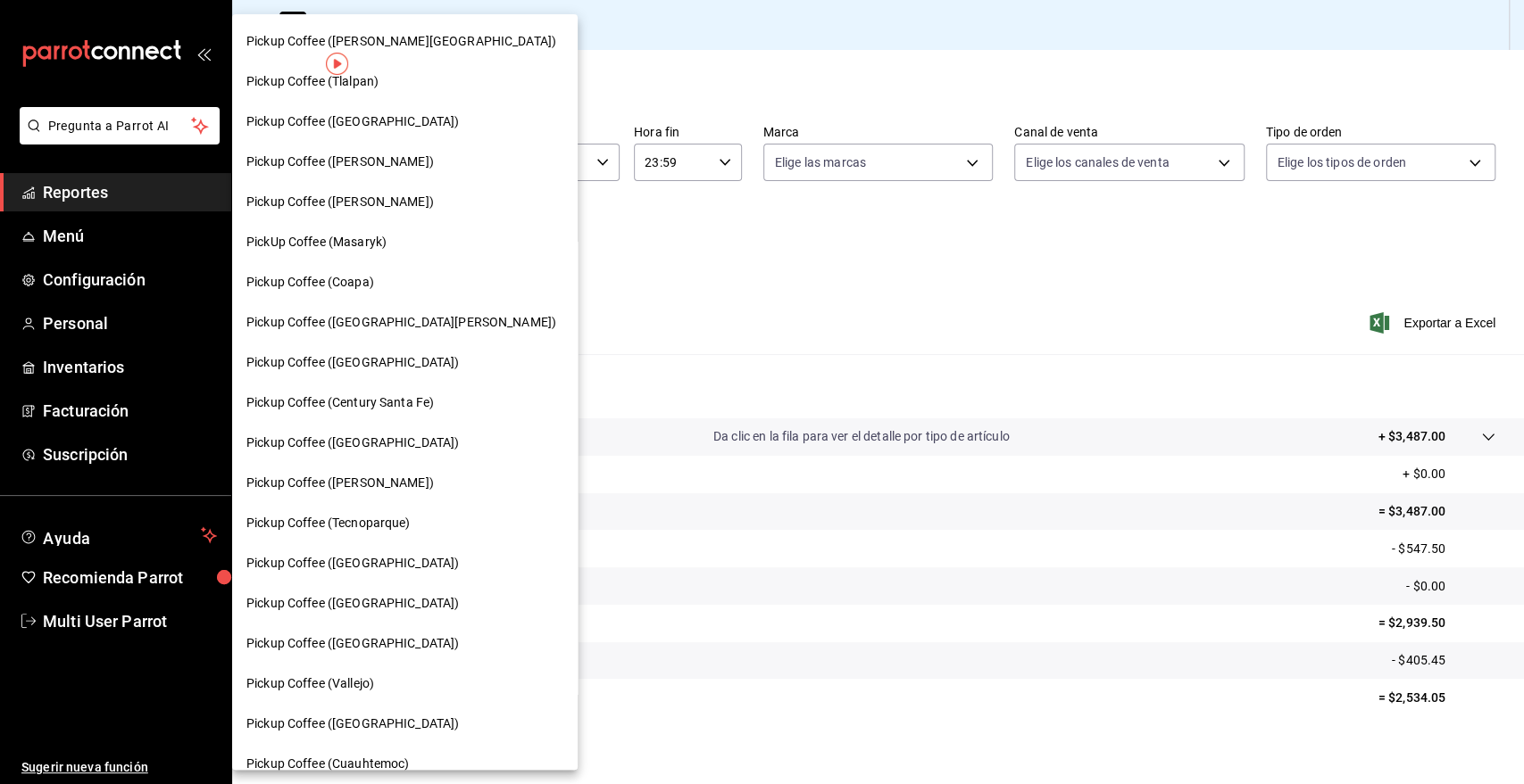
click at [403, 163] on span "Pickup Coffee ([PERSON_NAME])" at bounding box center [340, 162] width 188 height 19
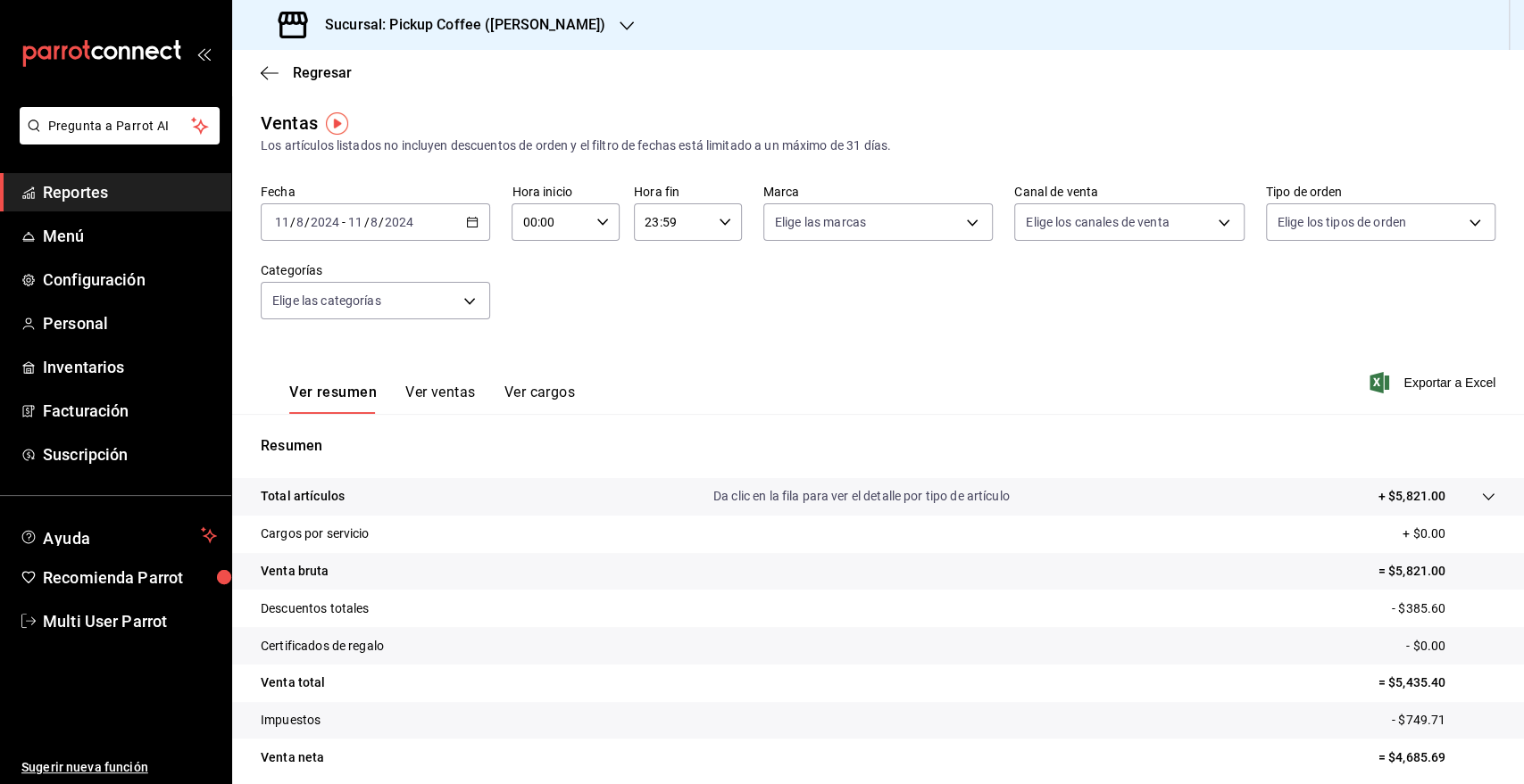
click at [448, 20] on h3 "Sucursal: Pickup Coffee ([PERSON_NAME])" at bounding box center [457, 25] width 295 height 21
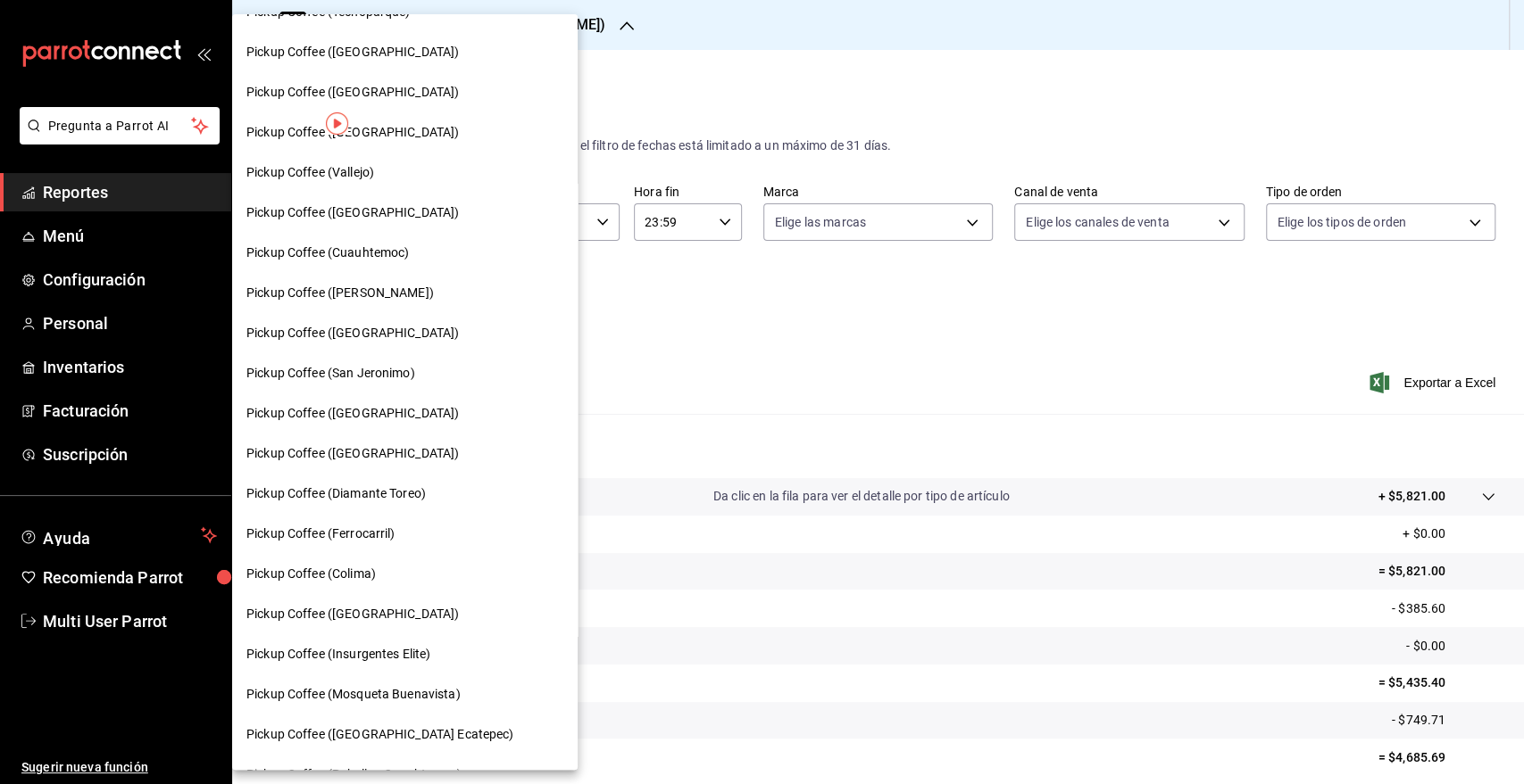
scroll to position [594, 0]
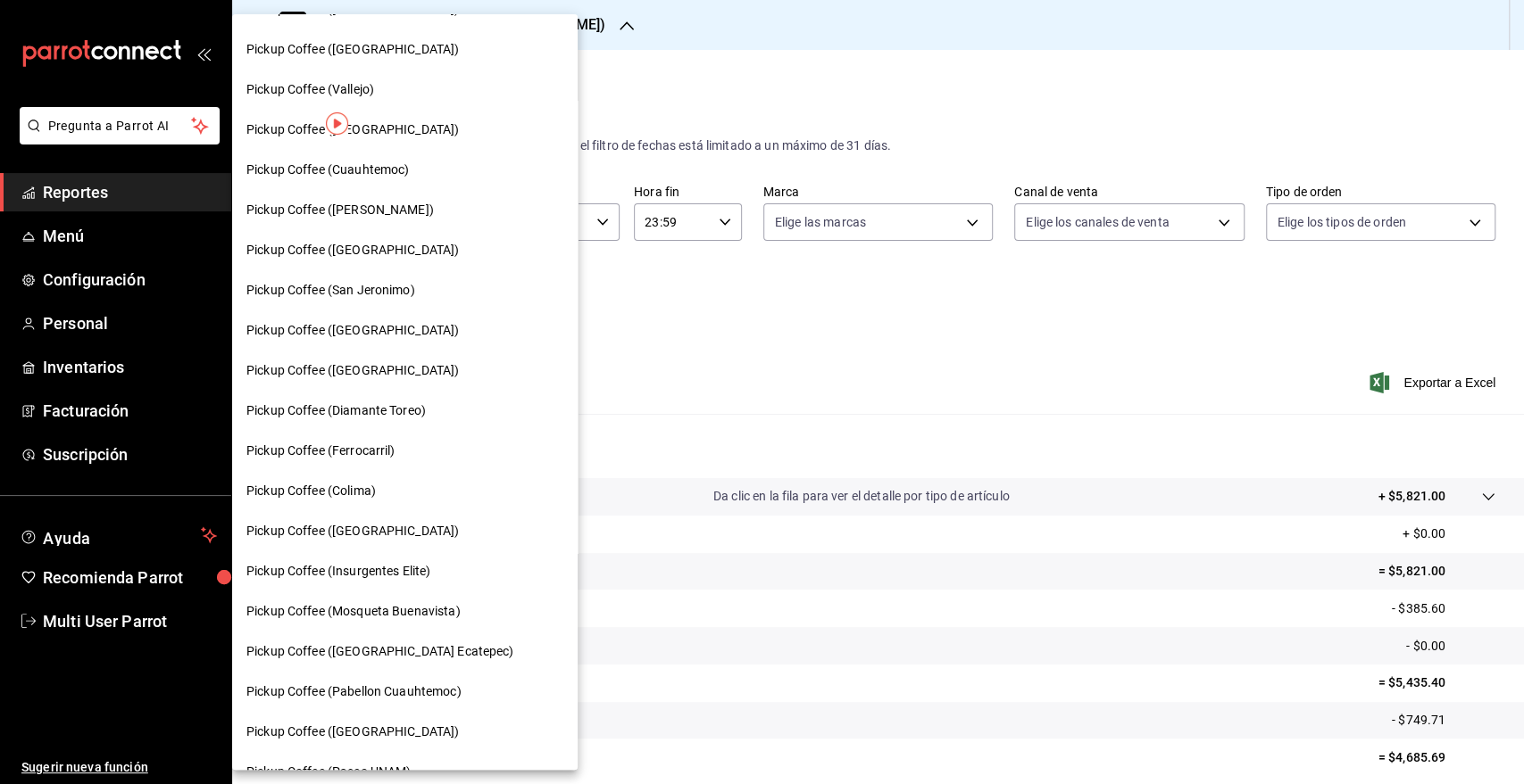
click at [398, 517] on div "Pickup Coffee ([GEOGRAPHIC_DATA])" at bounding box center [405, 532] width 346 height 40
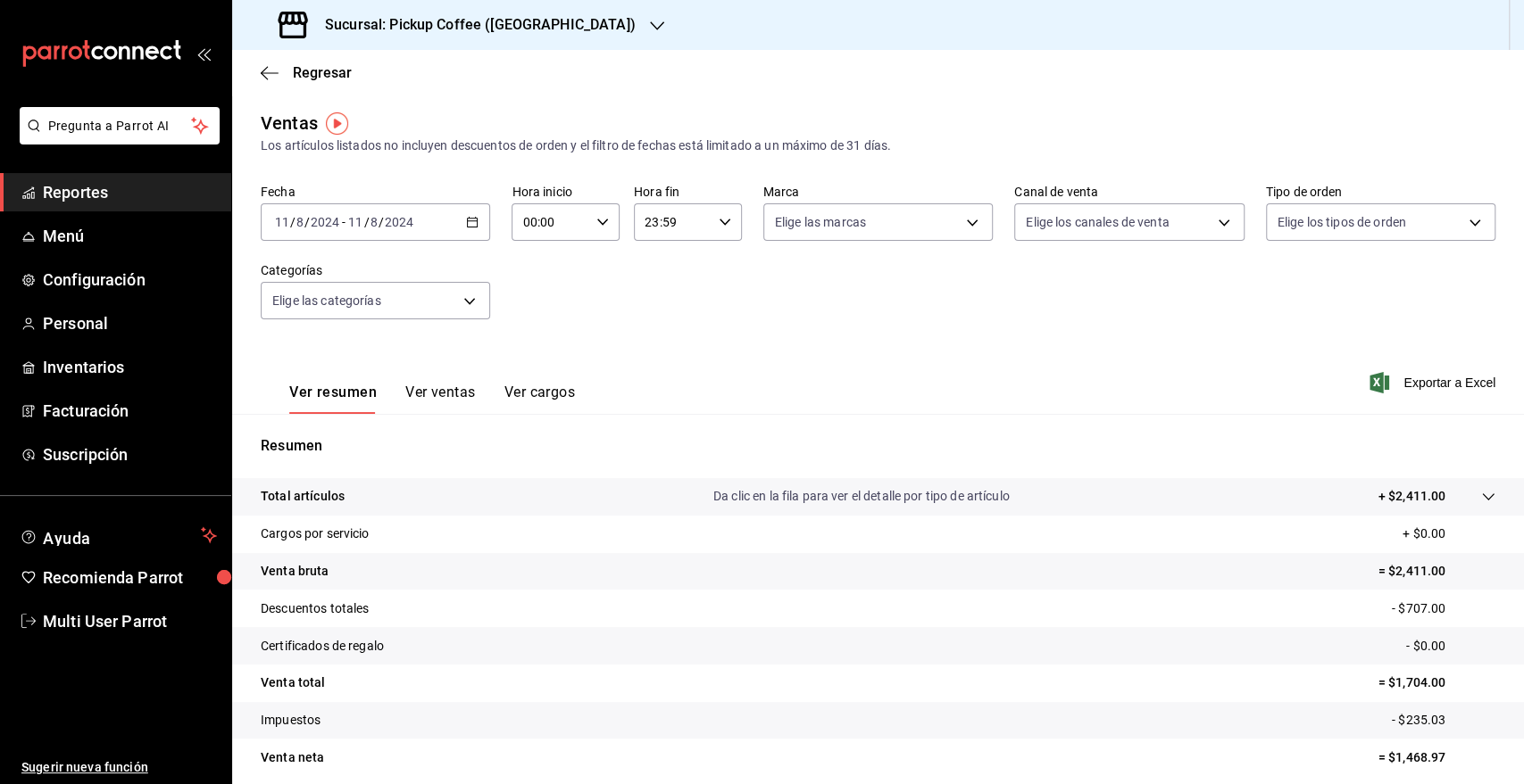
click at [473, 220] on \(Stroke\) "button" at bounding box center [473, 220] width 10 height 1
click at [471, 220] on \(Stroke\) "button" at bounding box center [473, 220] width 10 height 1
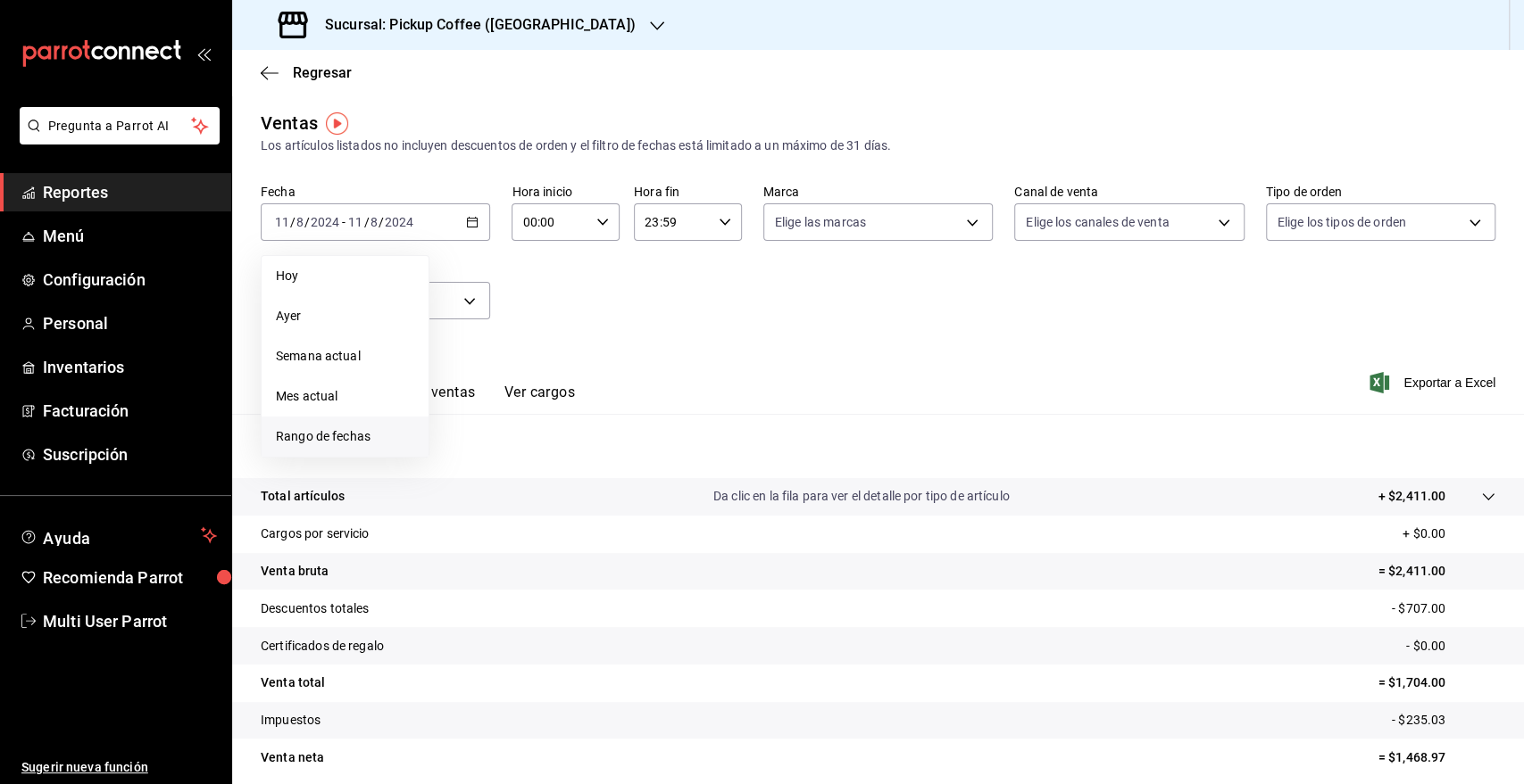
click at [320, 445] on span "Rango de fechas" at bounding box center [344, 437] width 138 height 19
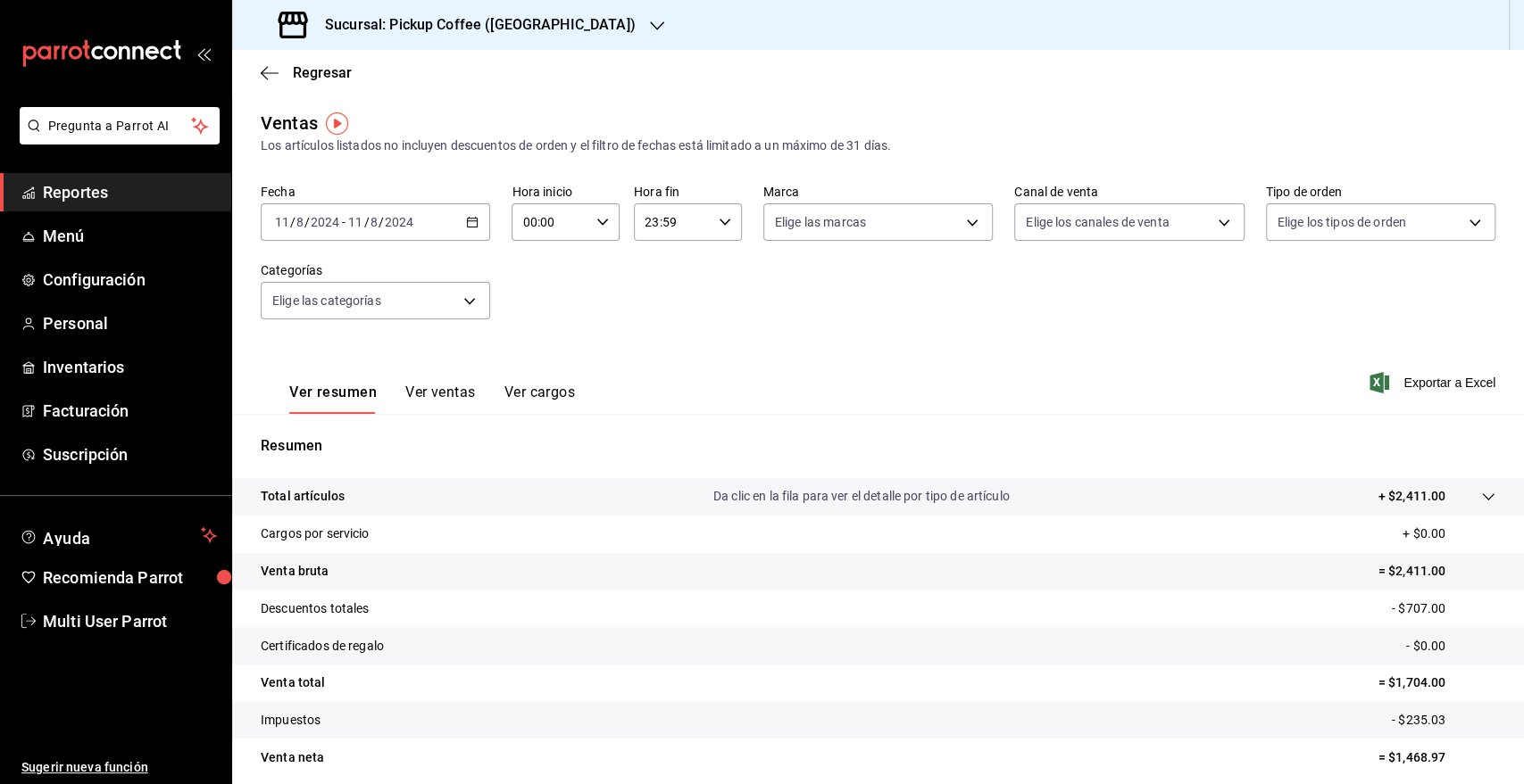
click at [371, 220] on input "8" at bounding box center [374, 222] width 9 height 14
click at [470, 223] on icon "button" at bounding box center [472, 222] width 12 height 12
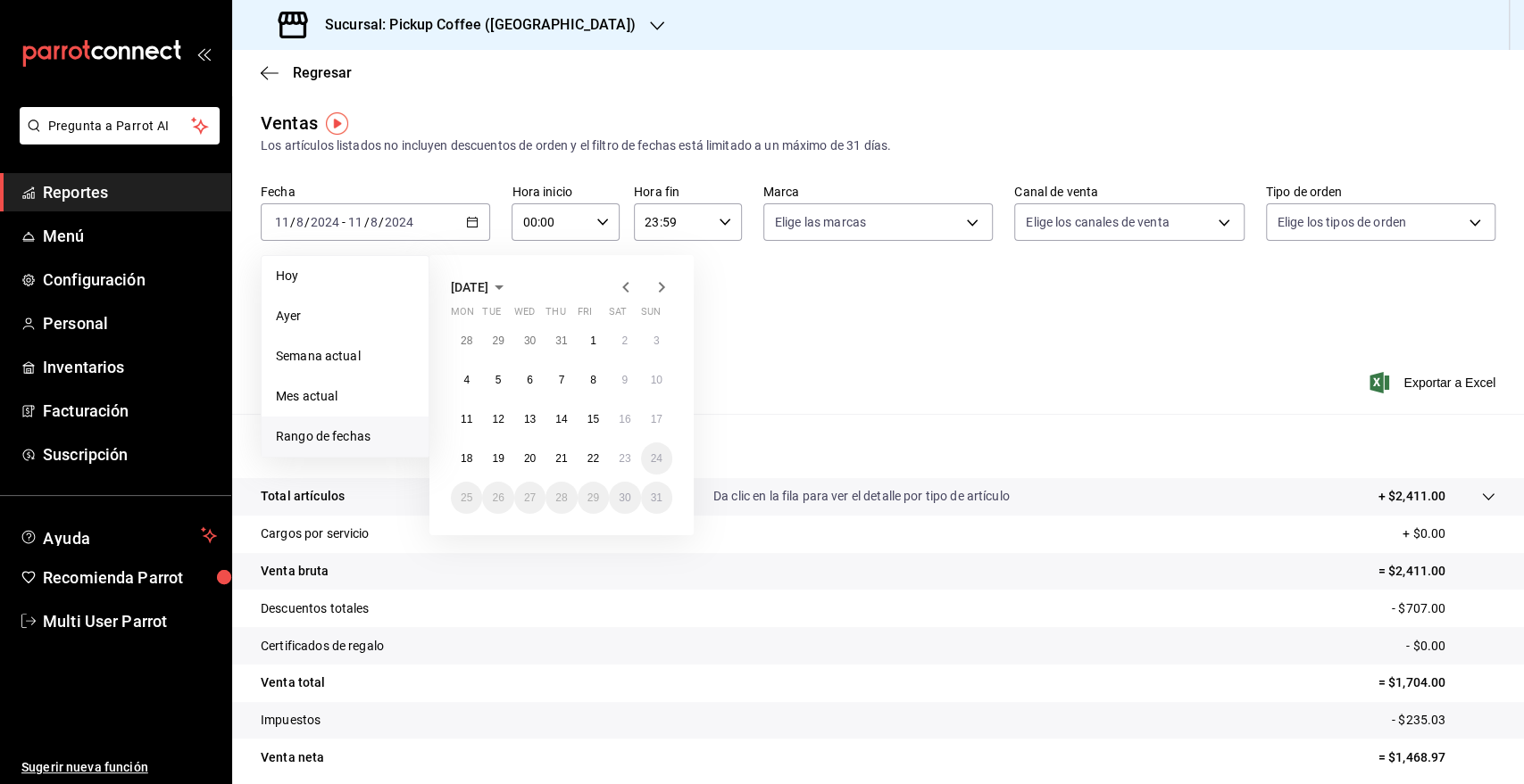
click at [625, 290] on icon "button" at bounding box center [625, 287] width 7 height 10
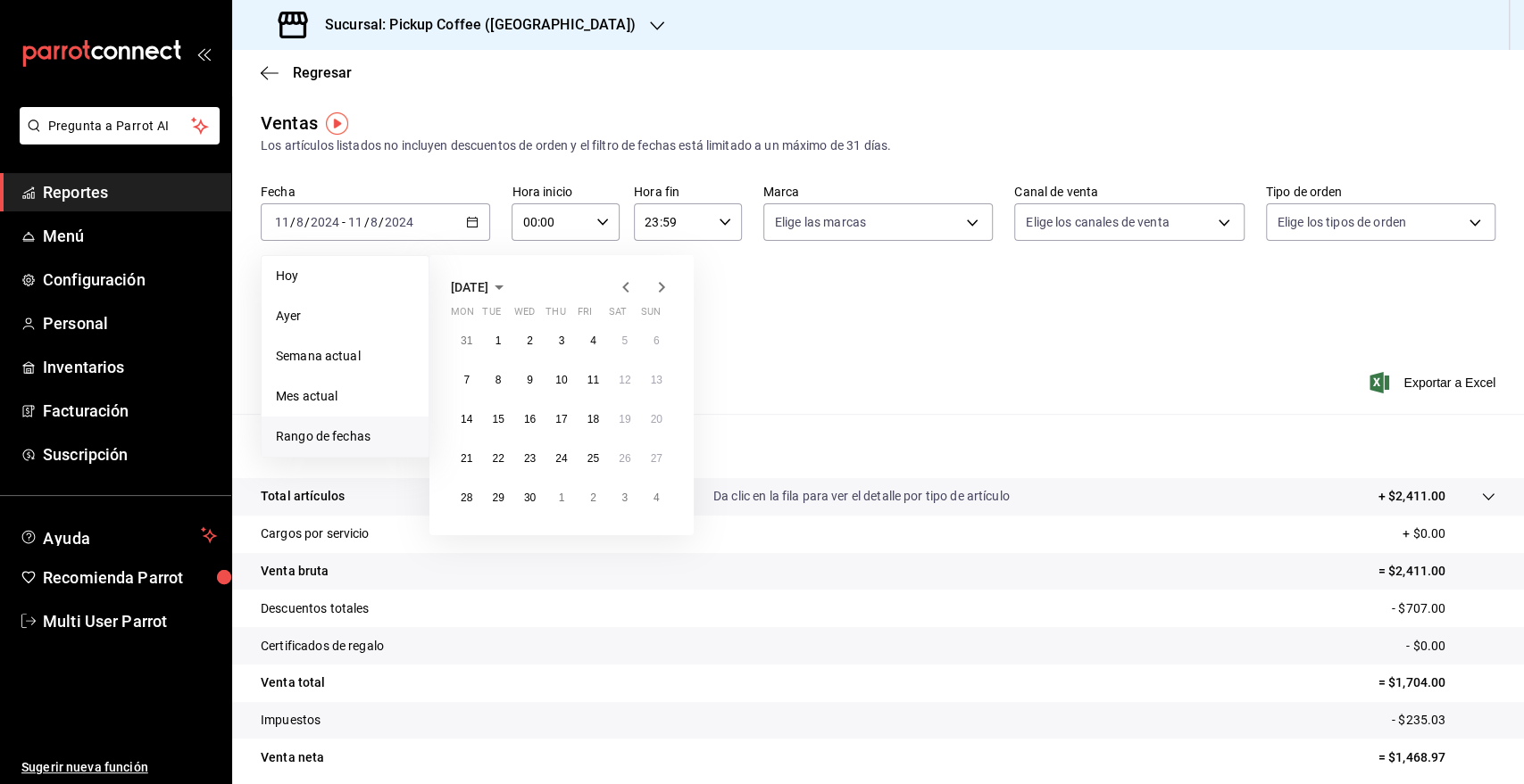
click at [620, 290] on icon "button" at bounding box center [625, 287] width 21 height 21
click at [620, 290] on icon "button" at bounding box center [625, 287] width 21 height 21
click at [598, 380] on button "8" at bounding box center [593, 380] width 31 height 32
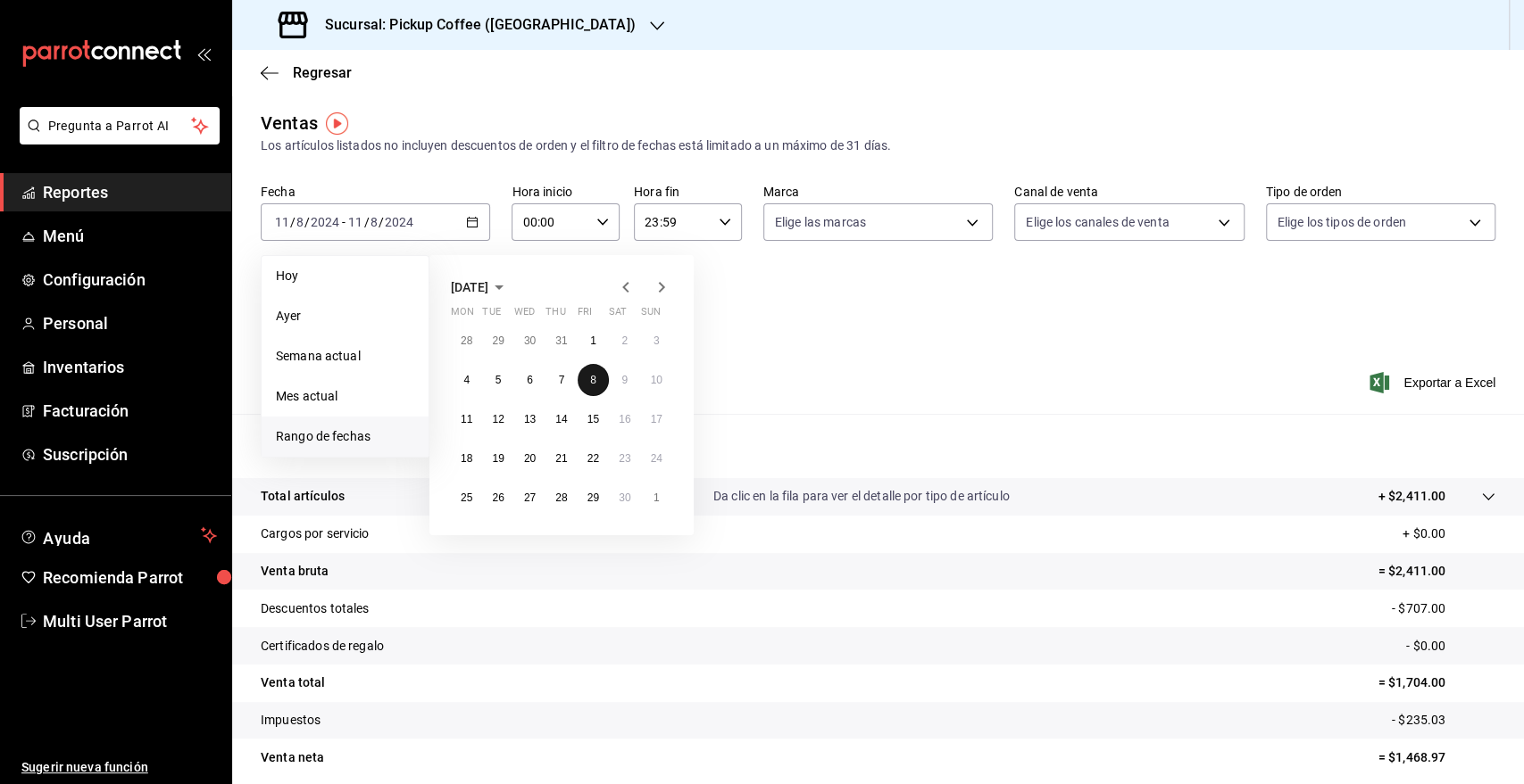
click at [594, 381] on abbr "8" at bounding box center [593, 380] width 7 height 12
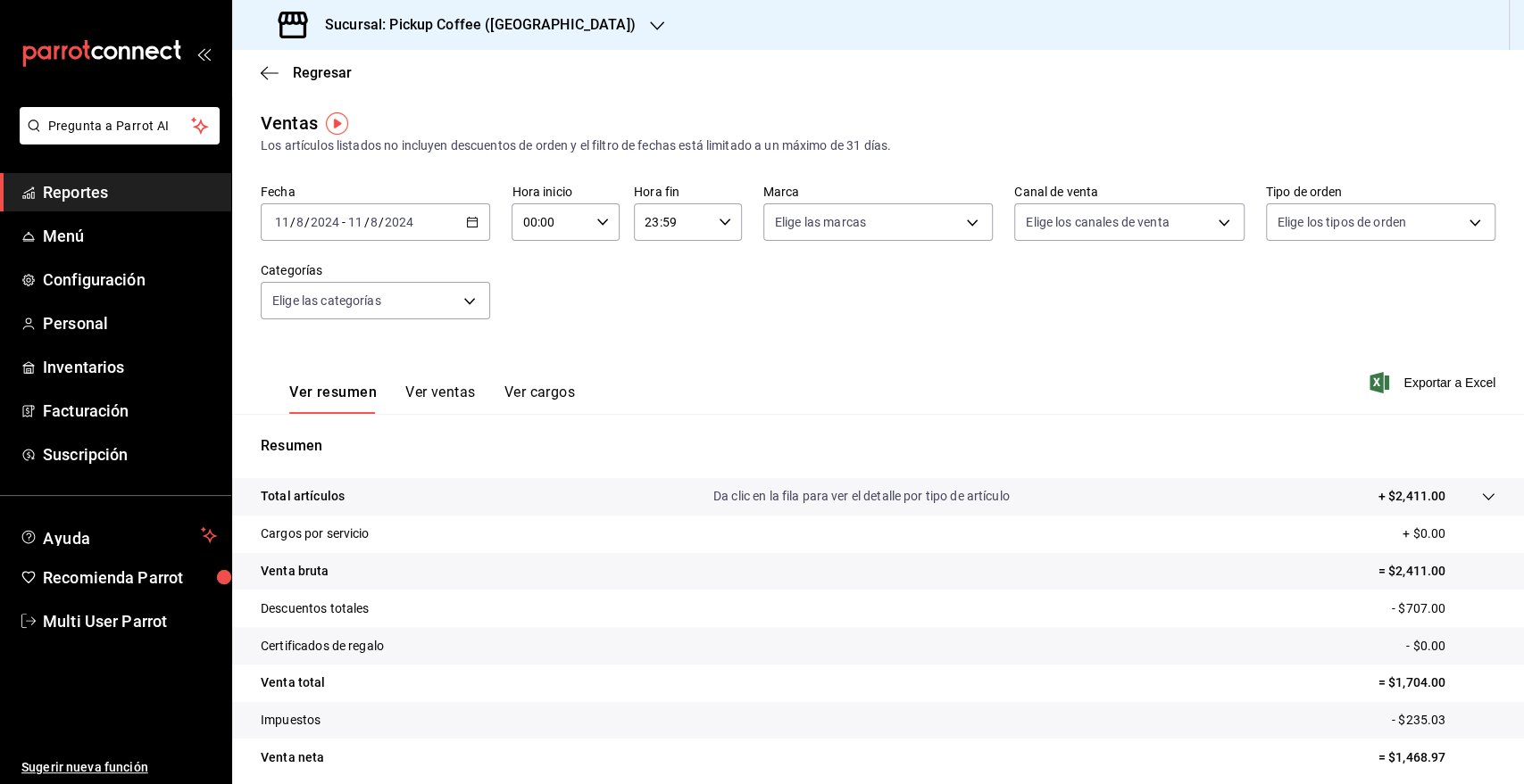
click at [476, 220] on div "[DATE] [DATE] - [DATE] [DATE]" at bounding box center [376, 222] width 230 height 37
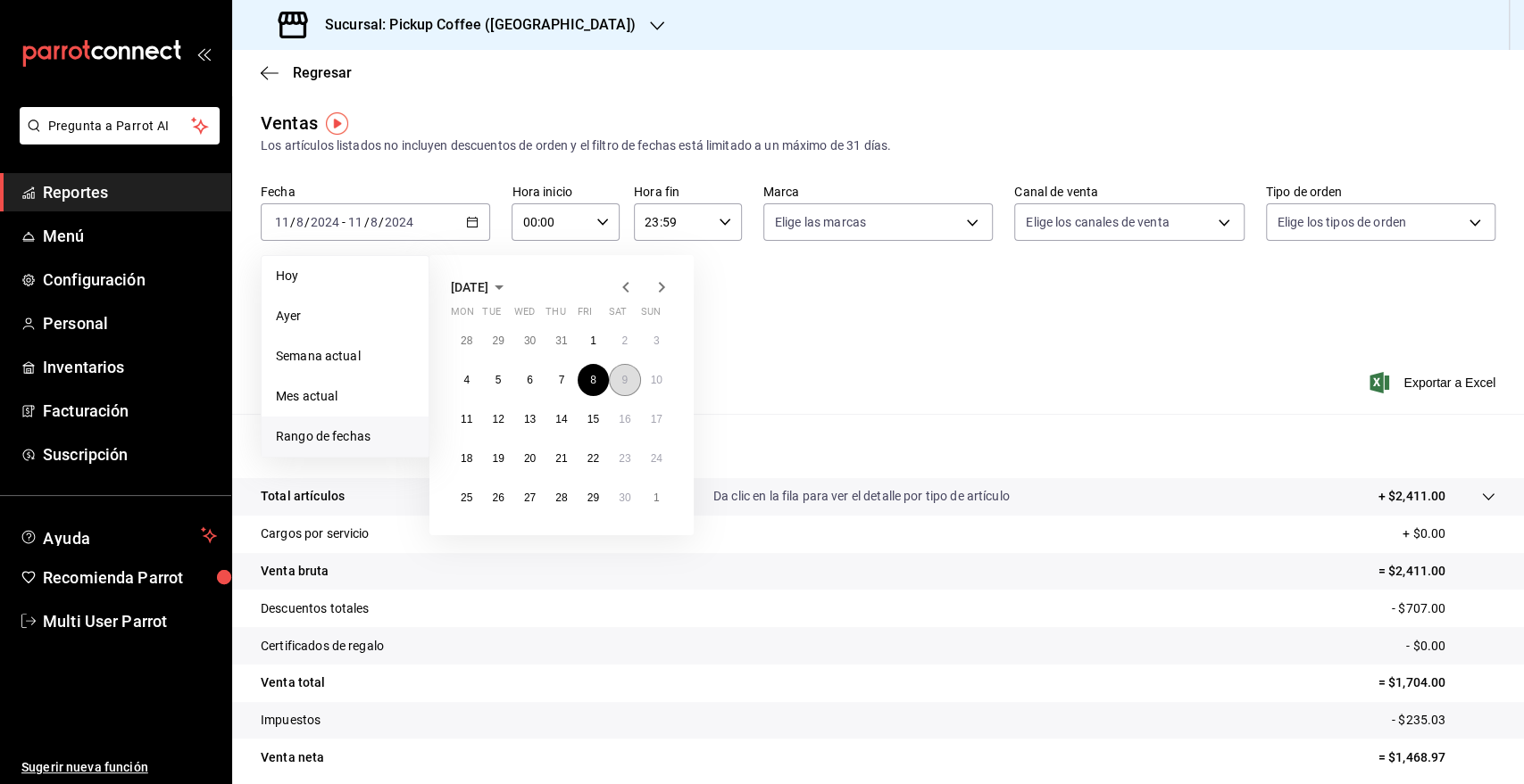
click at [629, 383] on button "9" at bounding box center [624, 380] width 31 height 32
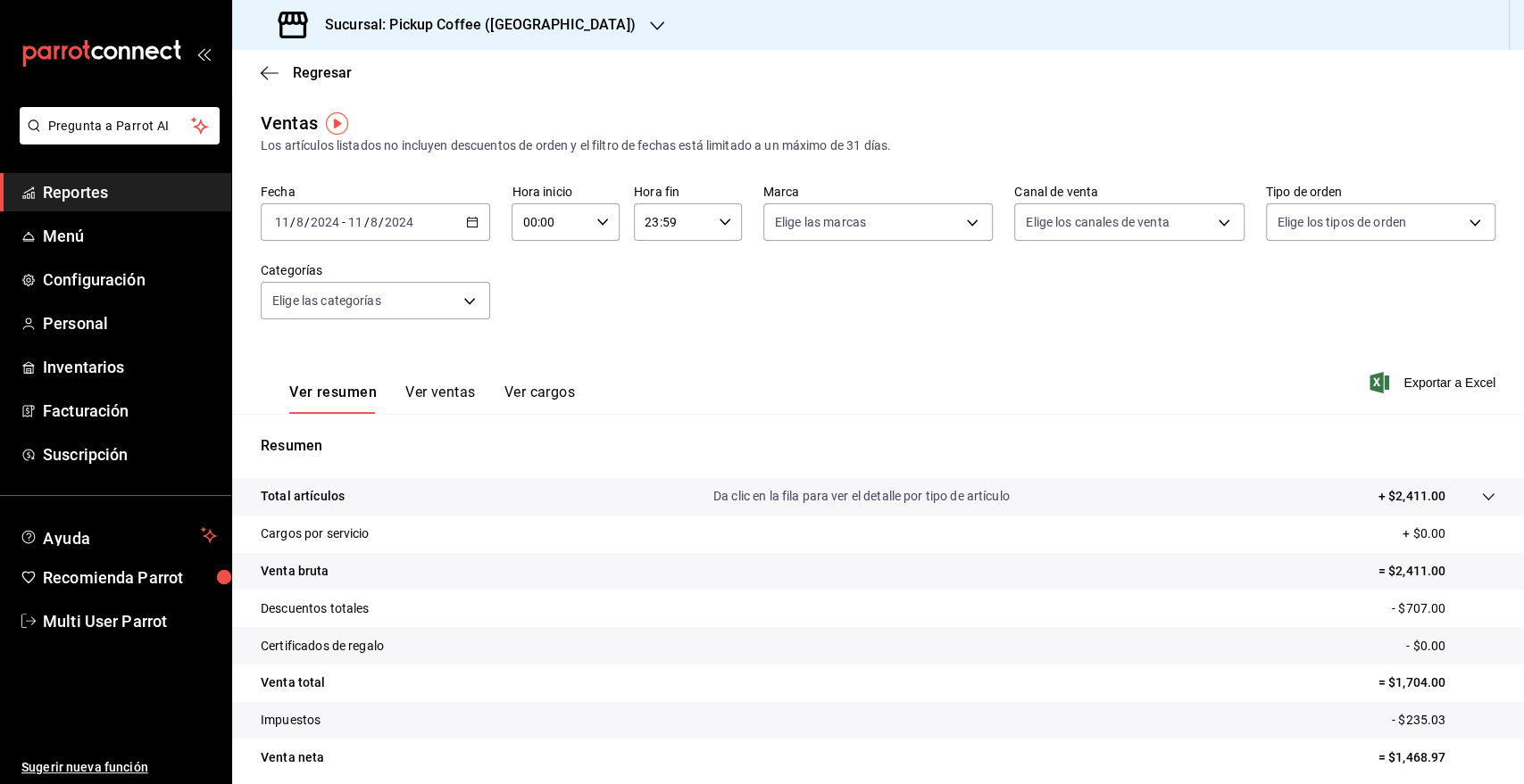
click at [774, 380] on div "Ver resumen Ver ventas Ver cargos Exportar a Excel" at bounding box center [879, 377] width 1292 height 73
click at [472, 221] on icon "button" at bounding box center [472, 222] width 12 height 12
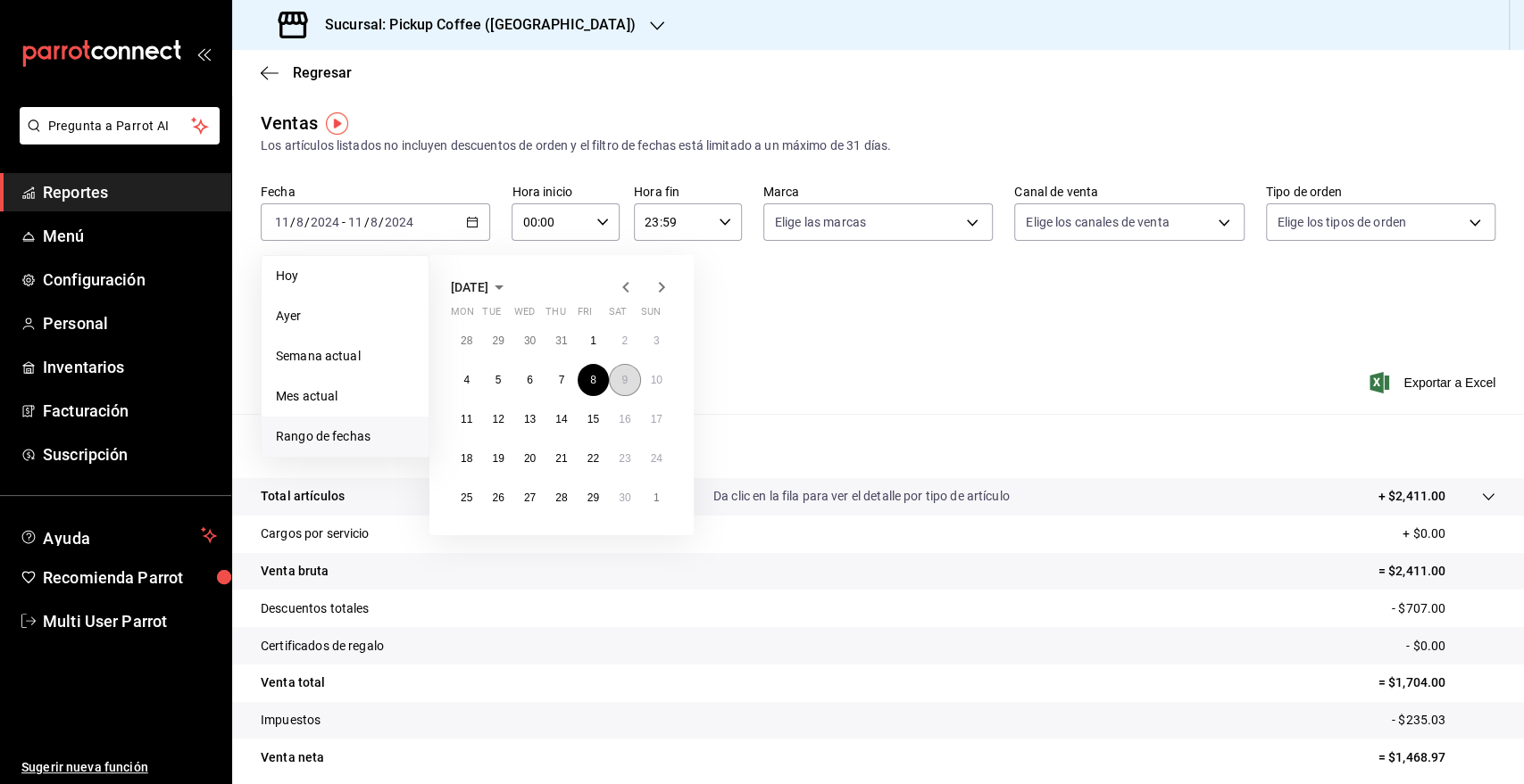
click at [629, 384] on button "9" at bounding box center [624, 380] width 31 height 32
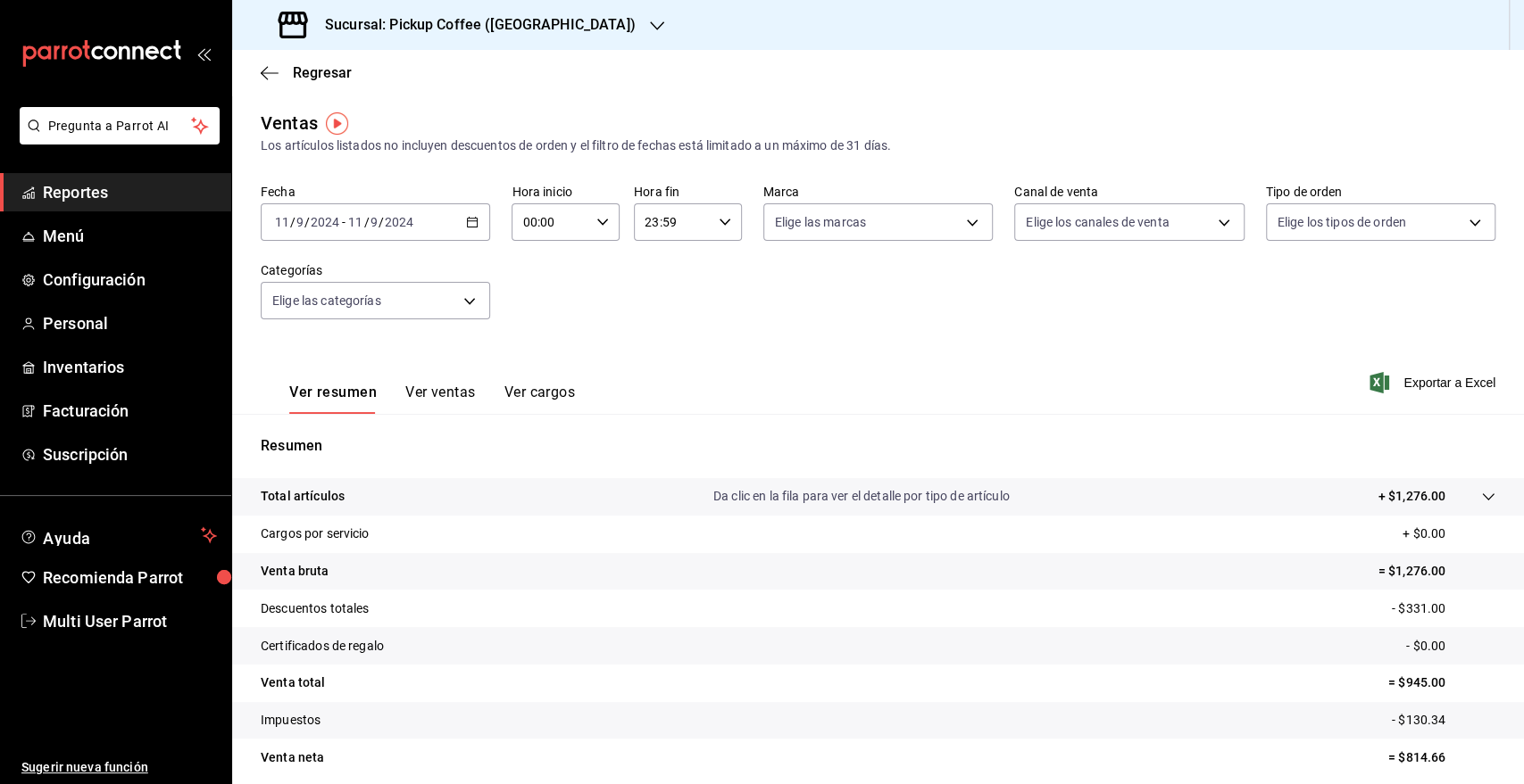
click at [466, 219] on icon "button" at bounding box center [472, 222] width 12 height 12
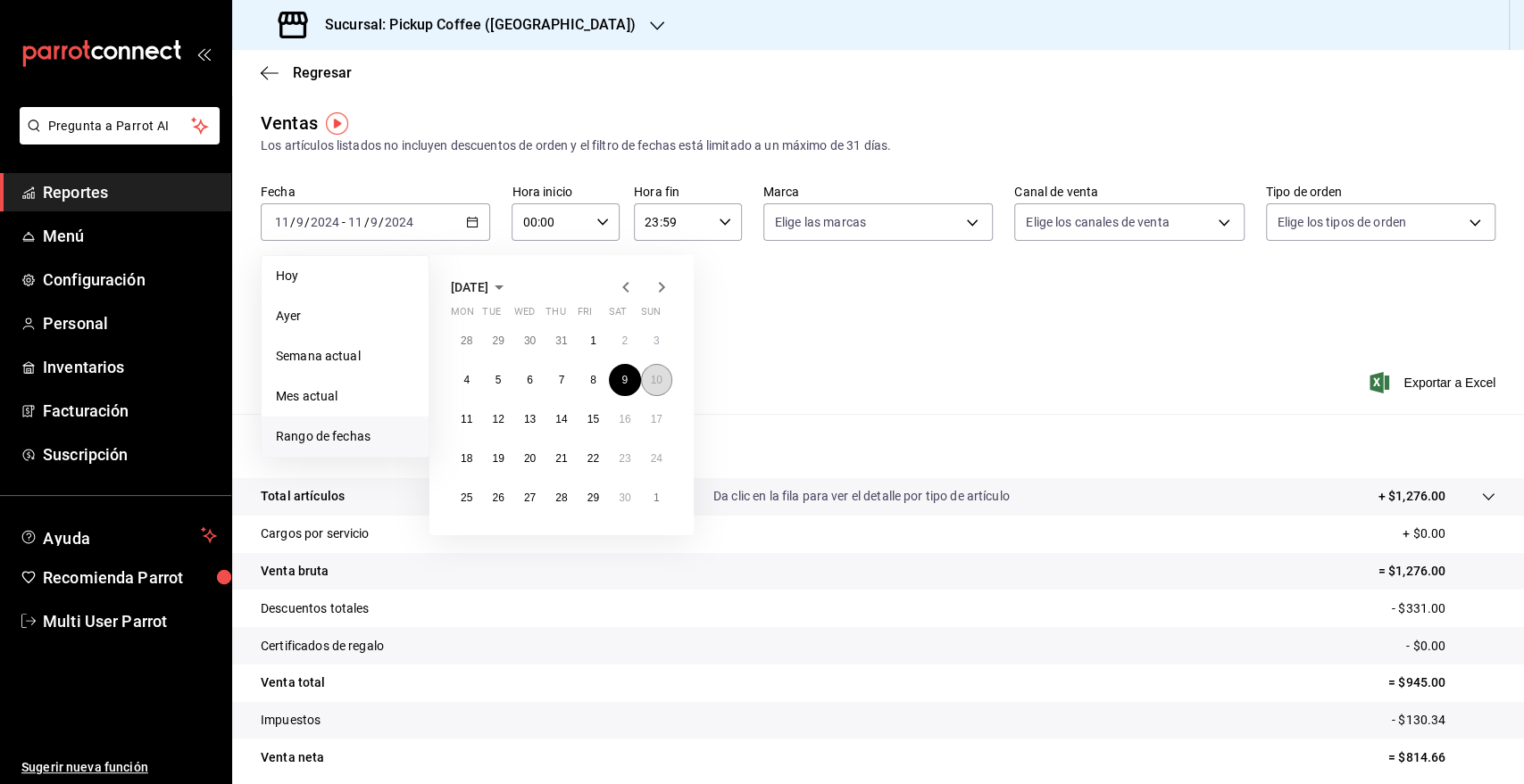
click at [652, 377] on abbr "10" at bounding box center [657, 380] width 11 height 12
click at [658, 385] on abbr "10" at bounding box center [657, 380] width 11 height 12
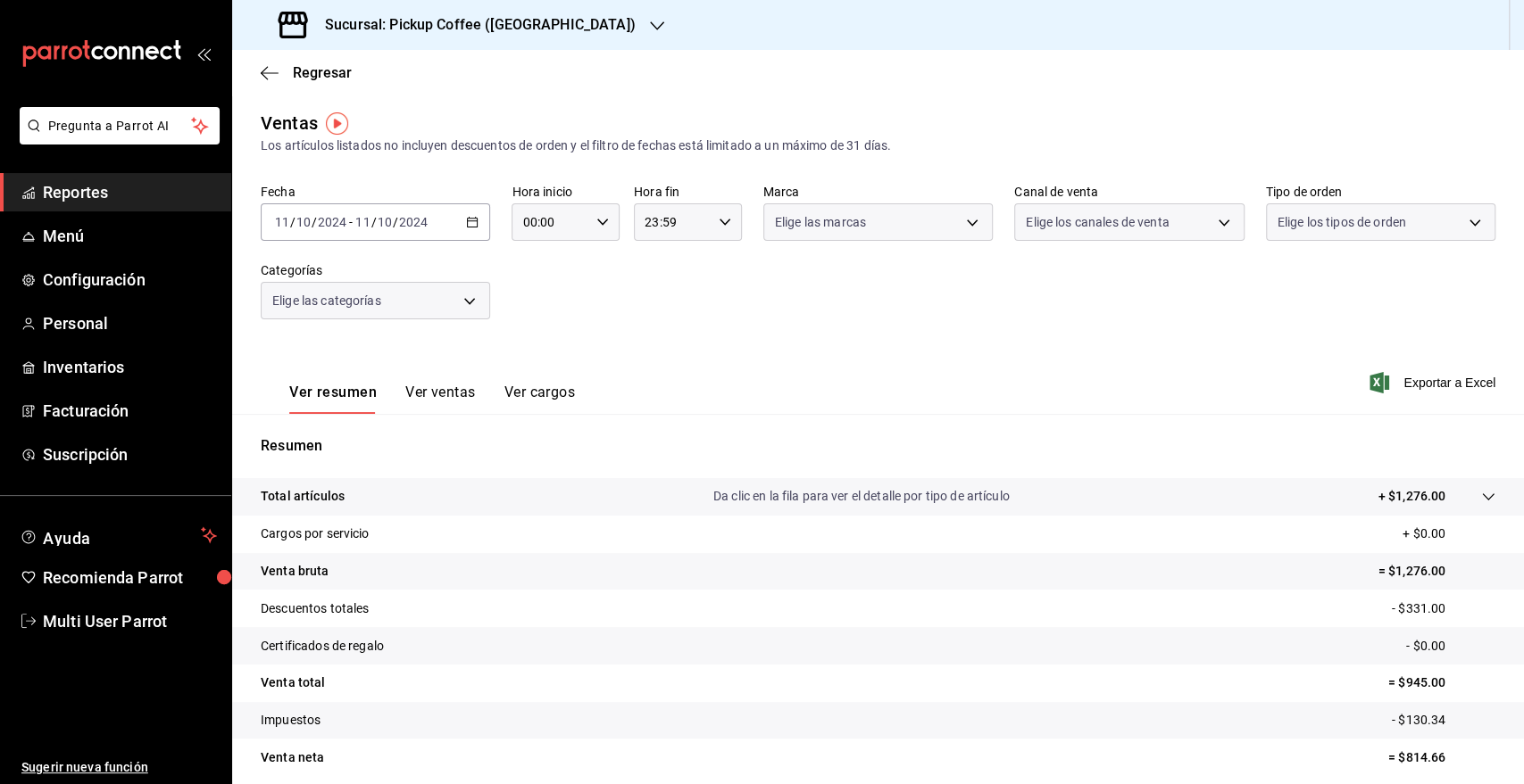
click at [658, 385] on div "Ver resumen Ver ventas Ver cargos Exportar a Excel" at bounding box center [879, 377] width 1292 height 73
click at [650, 28] on icon "button" at bounding box center [657, 26] width 14 height 14
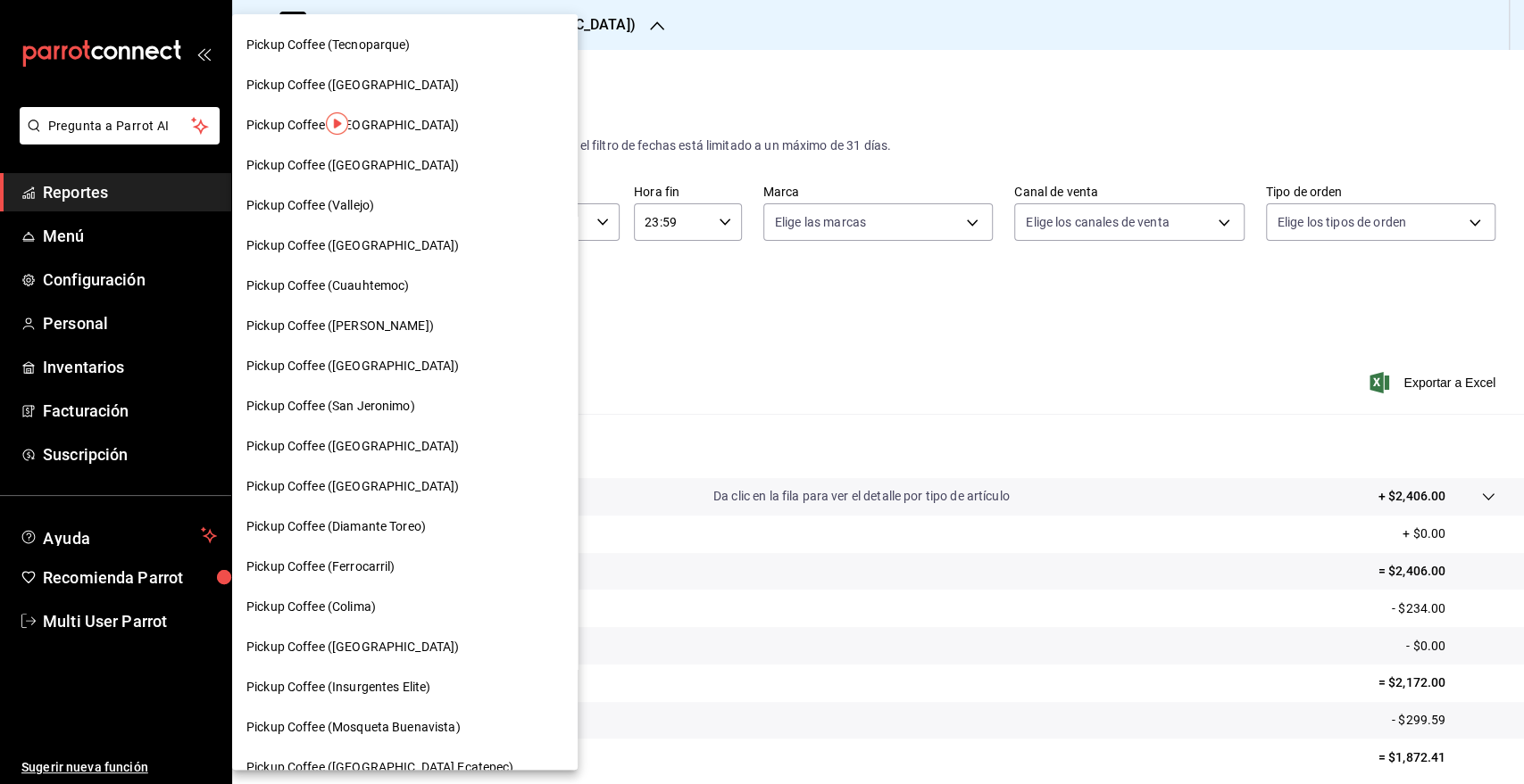
scroll to position [495, 0]
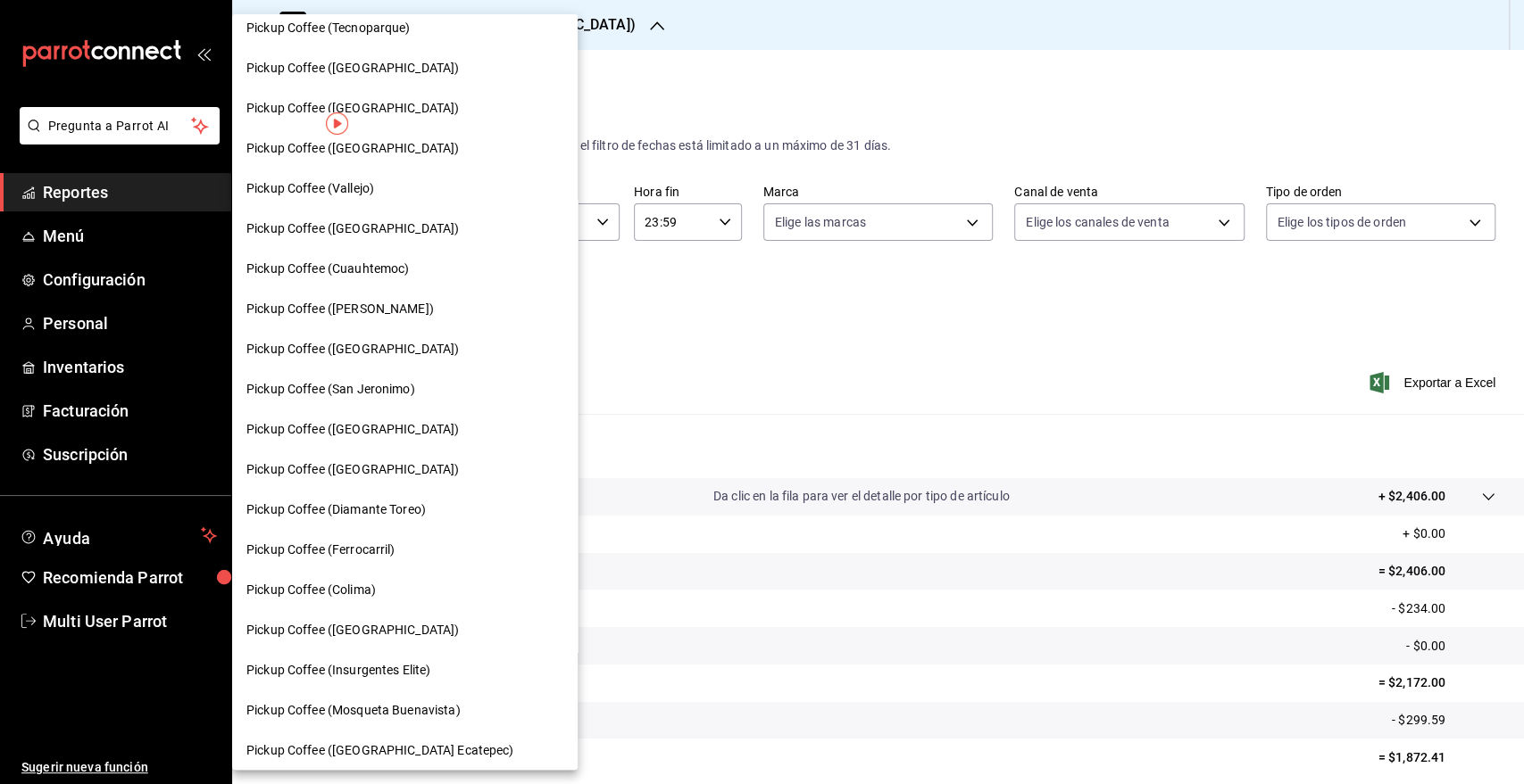
click at [417, 344] on div "Pickup Coffee ([GEOGRAPHIC_DATA])" at bounding box center [405, 350] width 317 height 19
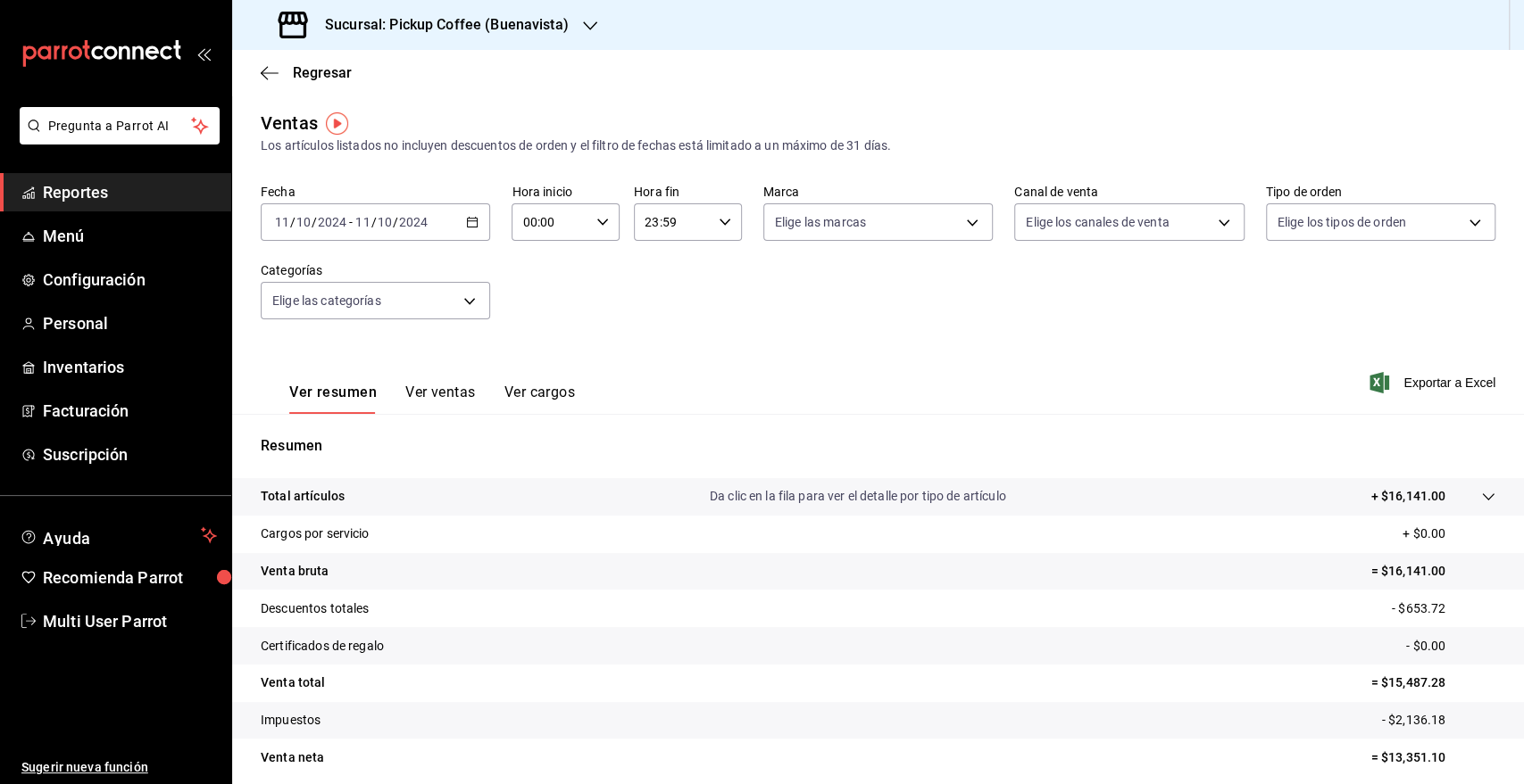
click at [471, 223] on icon "button" at bounding box center [472, 222] width 12 height 12
click at [409, 219] on input "2024" at bounding box center [414, 222] width 30 height 14
click at [482, 219] on div "[DATE] [DATE] - [DATE] [DATE]" at bounding box center [376, 222] width 230 height 37
click at [568, 279] on div "Fecha [DATE] [DATE] - [DATE] [DATE] [PERSON_NAME] Semana actual Mes actual Rang…" at bounding box center [879, 262] width 1235 height 157
click at [326, 230] on input "2024" at bounding box center [333, 222] width 30 height 14
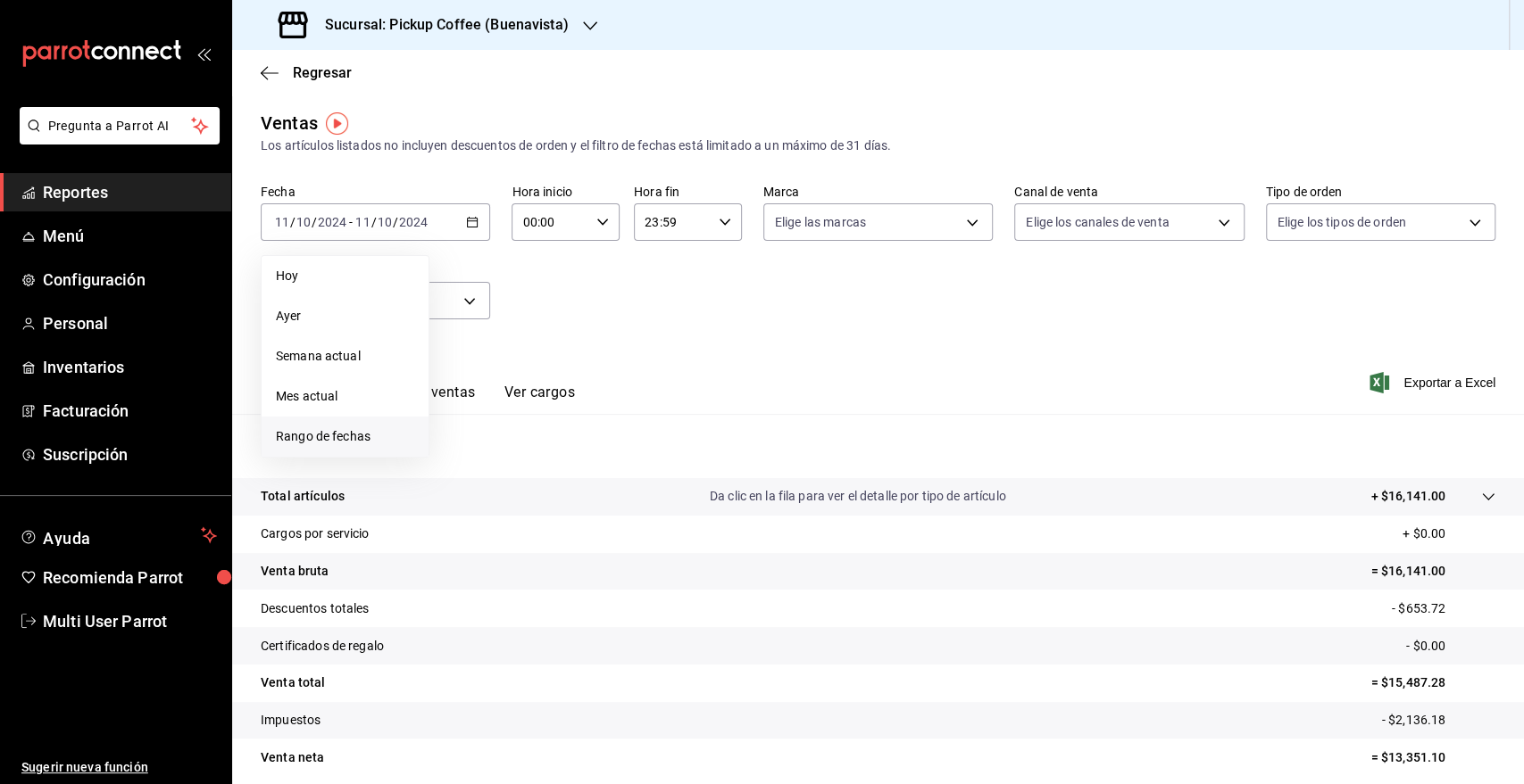
click at [323, 430] on span "Rango de fechas" at bounding box center [344, 437] width 138 height 19
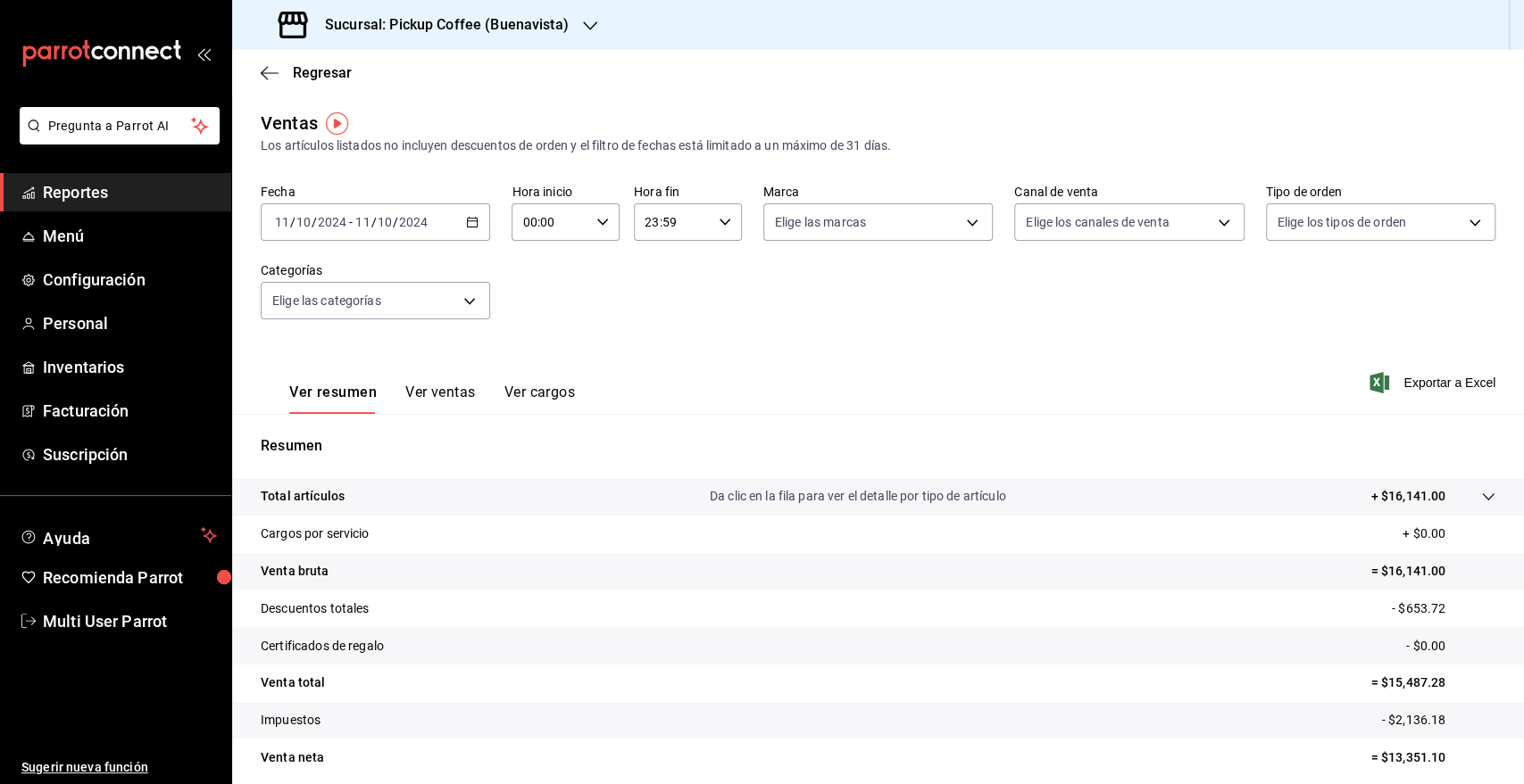
drag, startPoint x: 728, startPoint y: 315, endPoint x: 735, endPoint y: 331, distance: 17.5
click at [728, 315] on div "Fecha [DATE] [DATE] - [DATE] [DATE] Hora inicio 00:00 Hora inicio Hora fin 23:5…" at bounding box center [879, 262] width 1235 height 157
click at [475, 233] on div "[DATE] [DATE] - [DATE] [DATE]" at bounding box center [376, 222] width 230 height 37
click at [472, 226] on icon "button" at bounding box center [472, 222] width 12 height 12
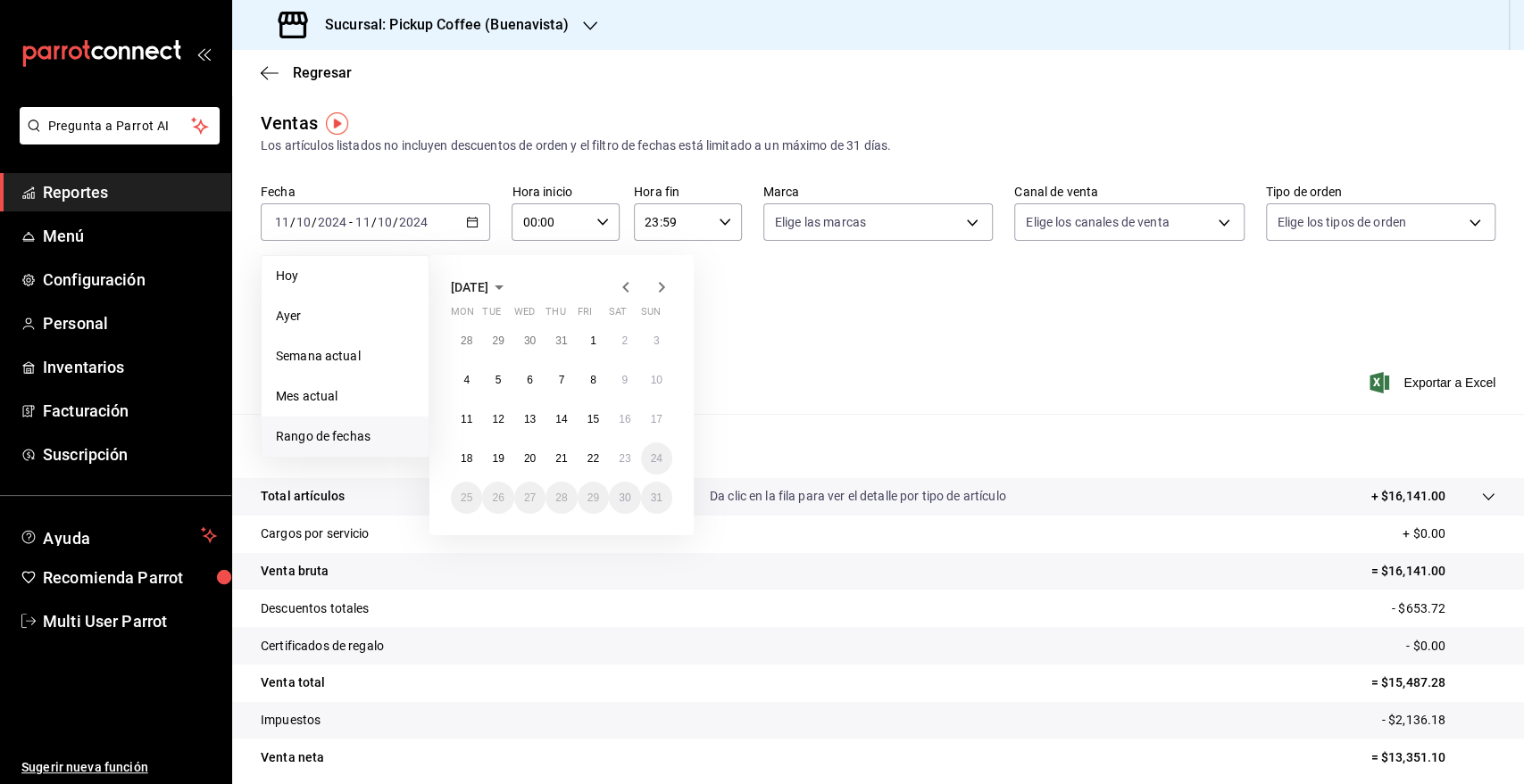
click at [624, 292] on icon "button" at bounding box center [625, 287] width 21 height 21
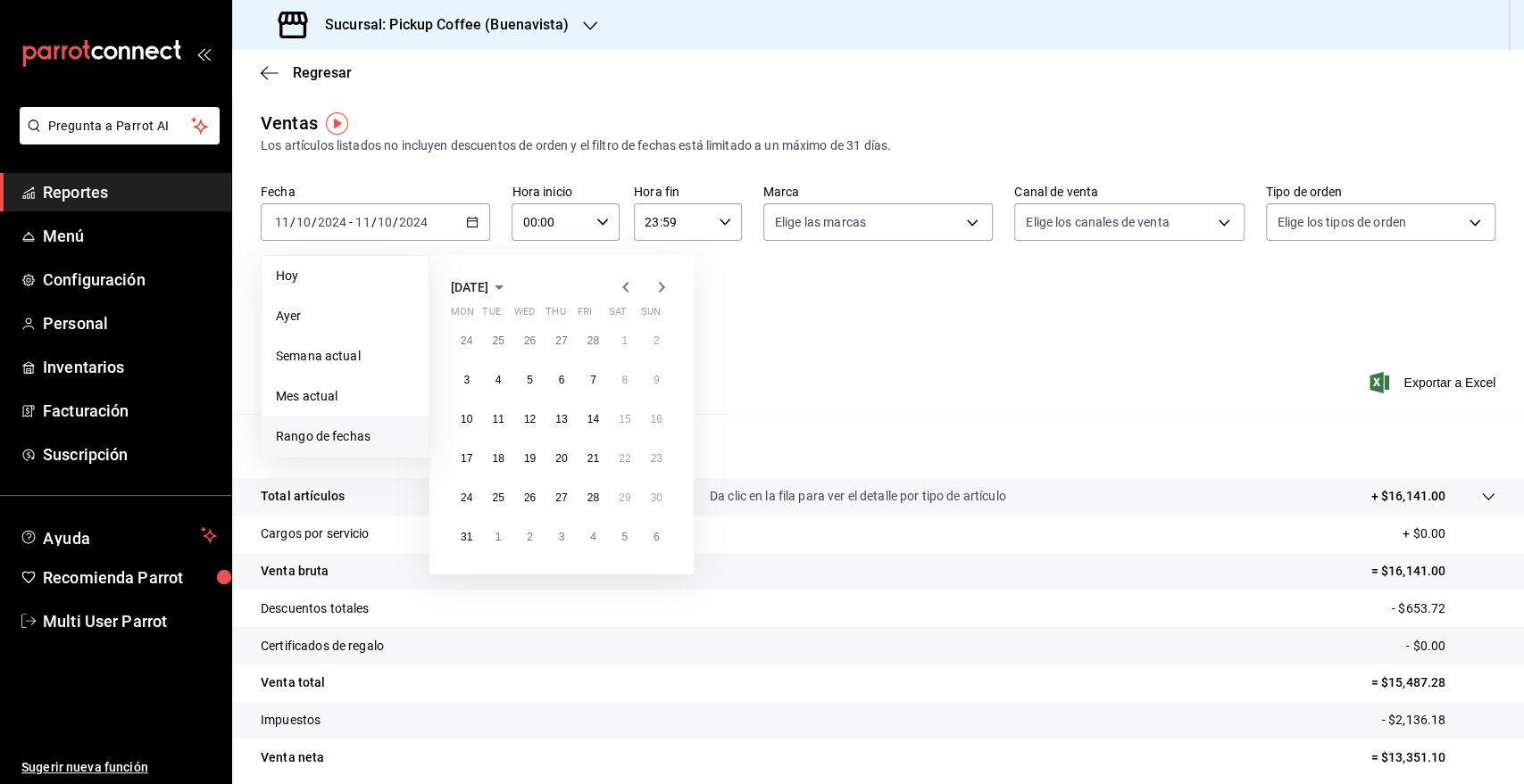
click at [624, 292] on icon "button" at bounding box center [625, 287] width 21 height 21
click at [460, 501] on abbr "25" at bounding box center [466, 497] width 11 height 12
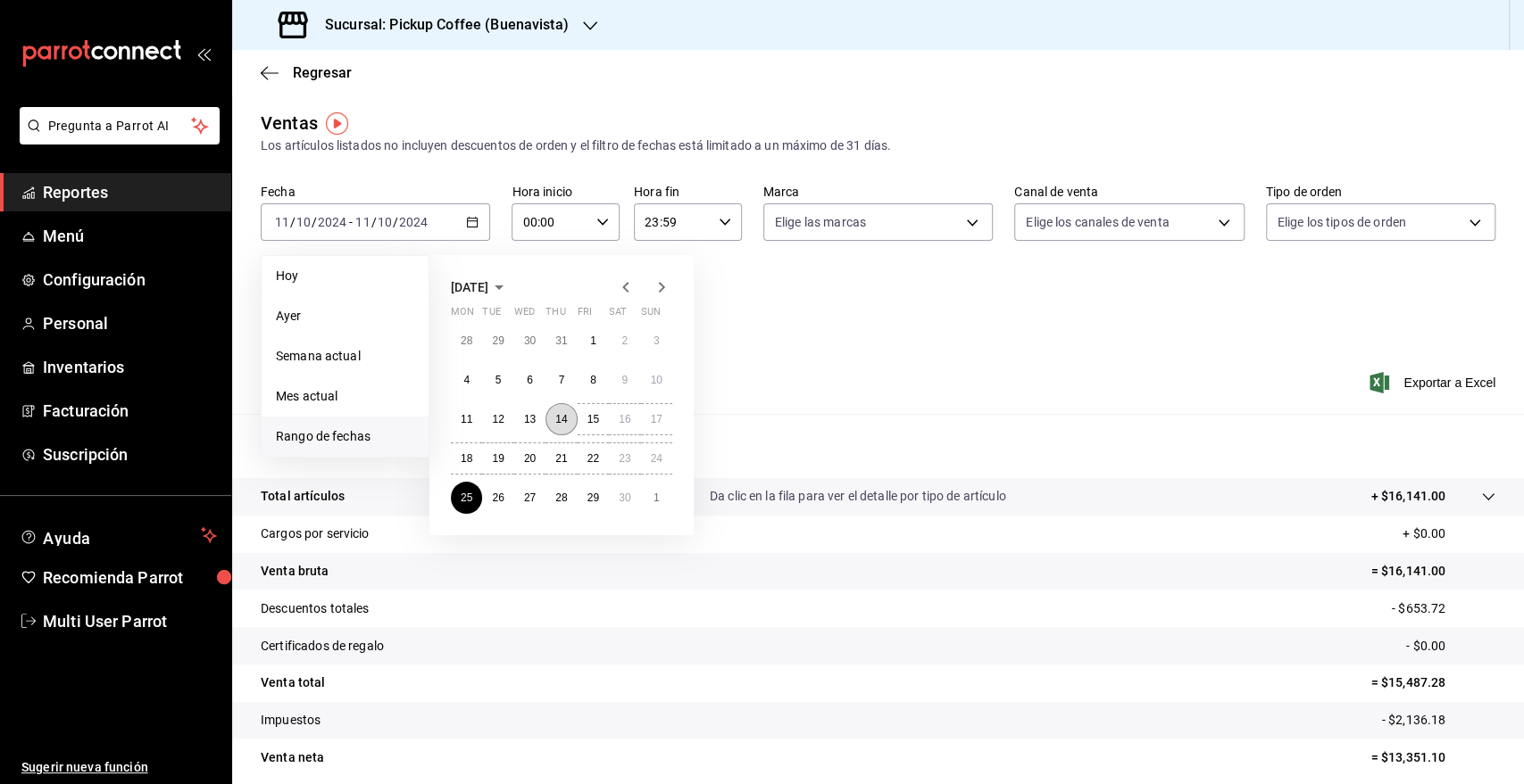
click at [559, 425] on abbr "14" at bounding box center [561, 419] width 11 height 12
